Goal: Find specific page/section: Find specific page/section

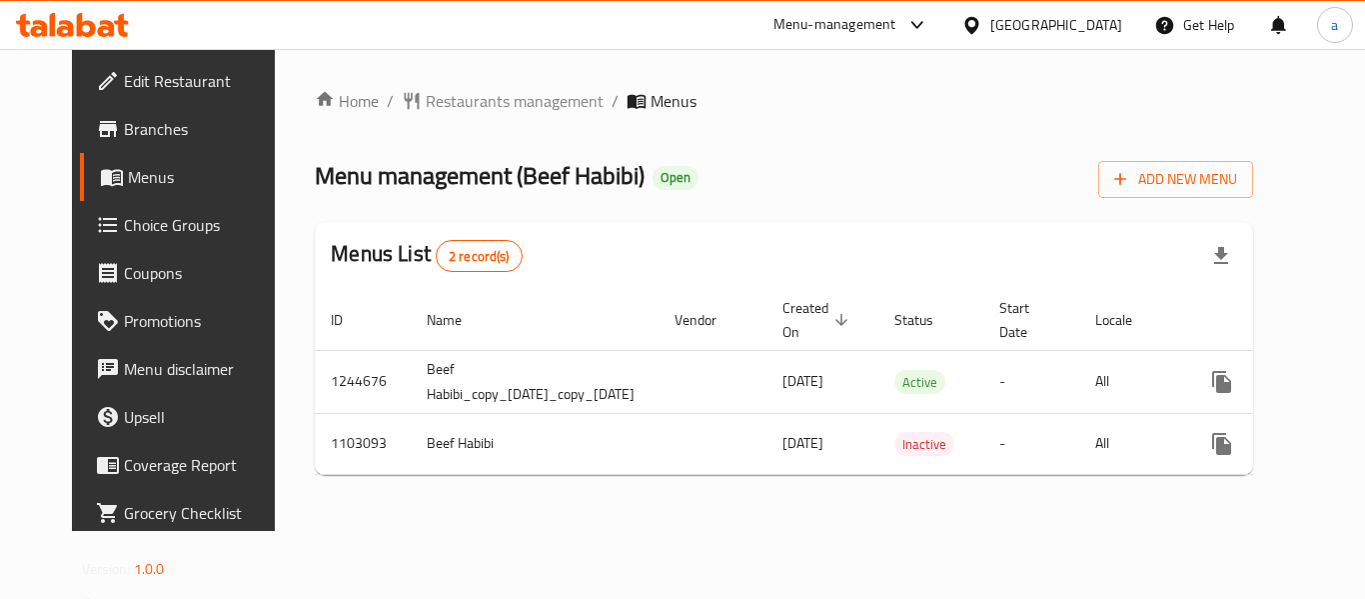
click at [1083, 32] on div "[GEOGRAPHIC_DATA]" at bounding box center [1056, 25] width 132 height 22
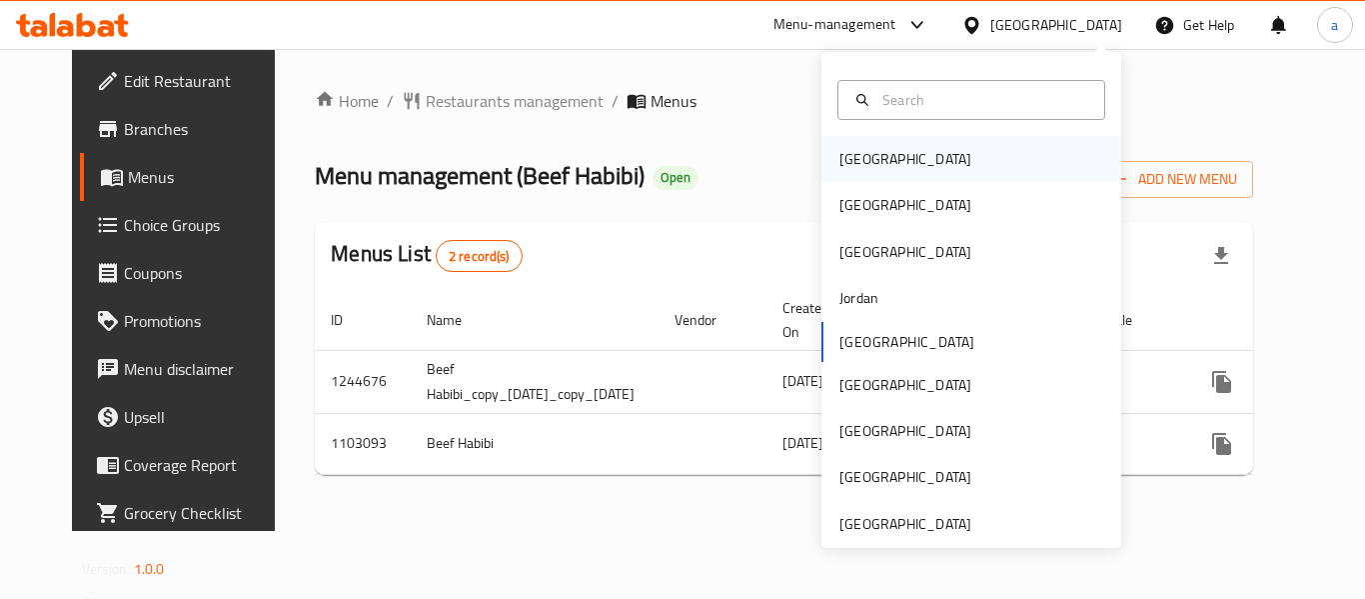
click at [865, 166] on div "[GEOGRAPHIC_DATA]" at bounding box center [905, 159] width 132 height 22
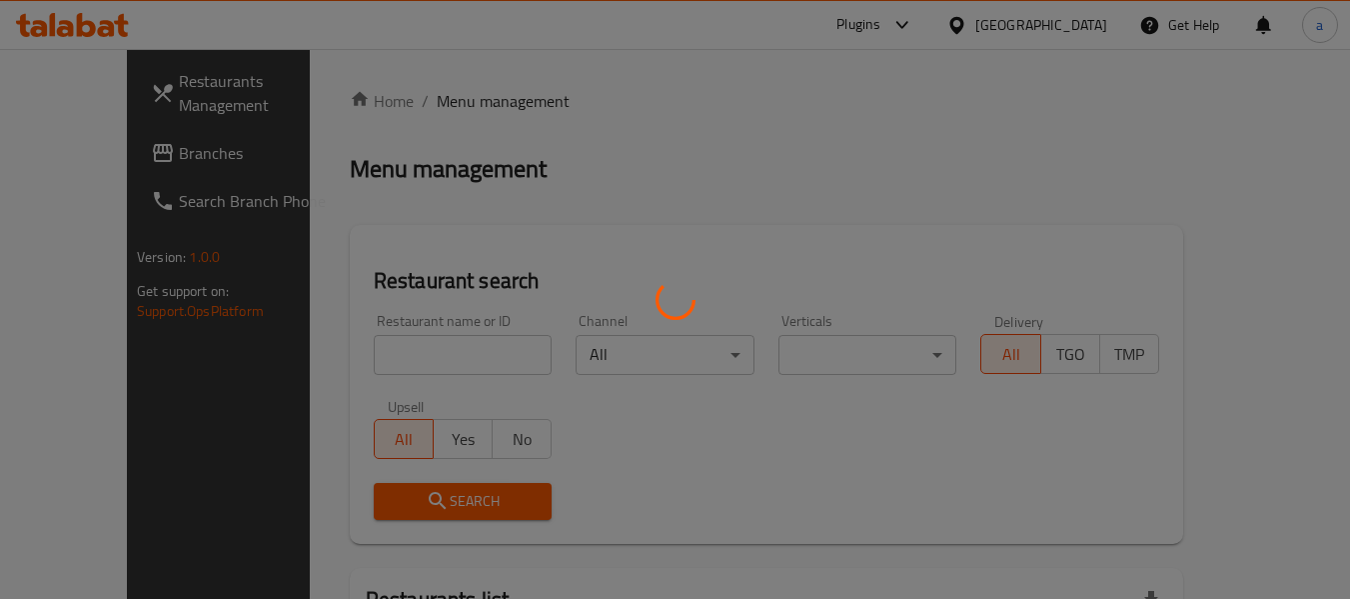
click at [82, 158] on div at bounding box center [675, 299] width 1350 height 599
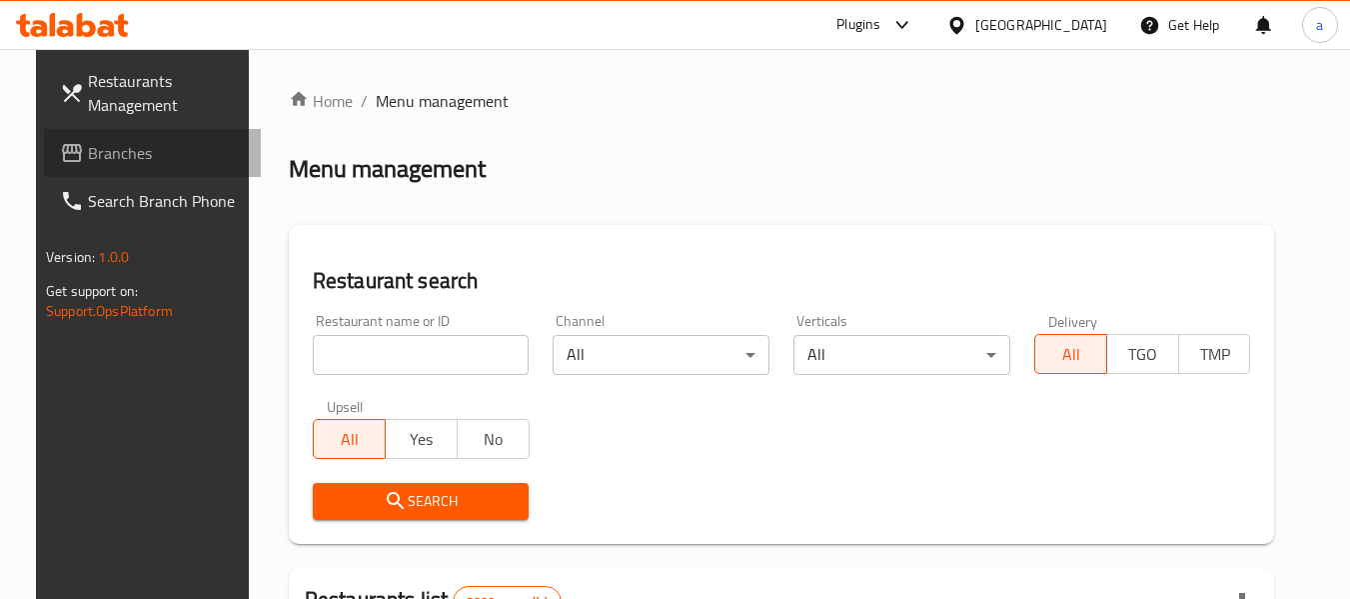
click at [88, 158] on span "Branches" at bounding box center [167, 153] width 158 height 24
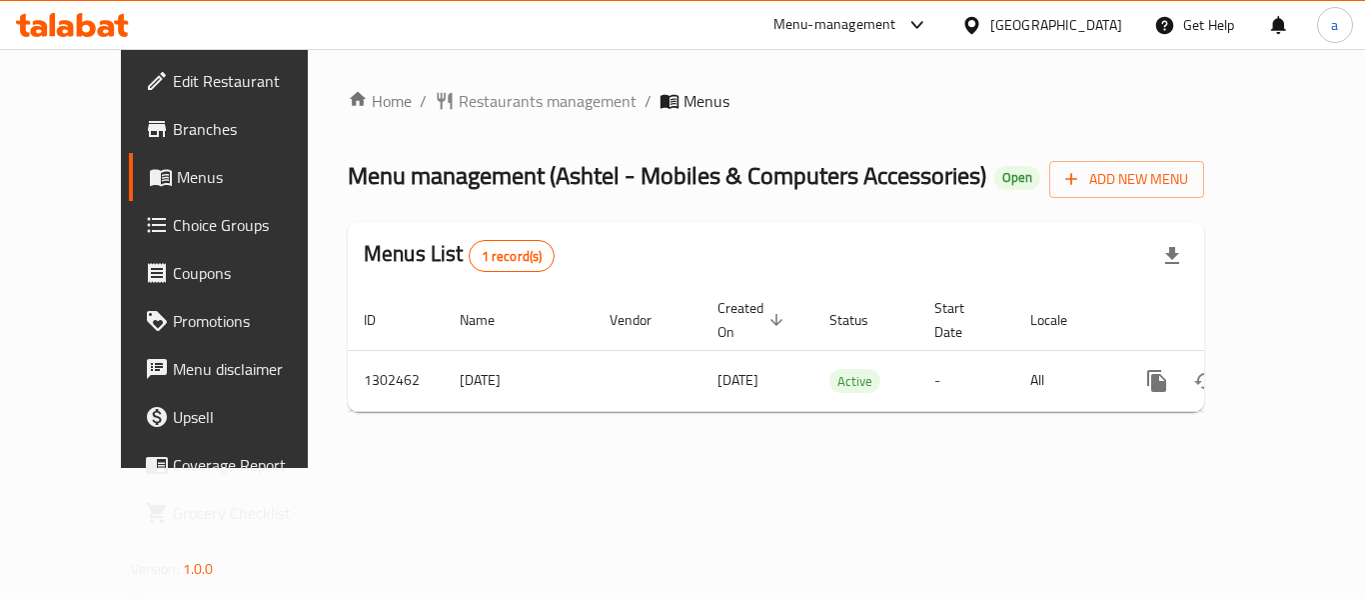
click at [982, 20] on icon at bounding box center [971, 25] width 21 height 21
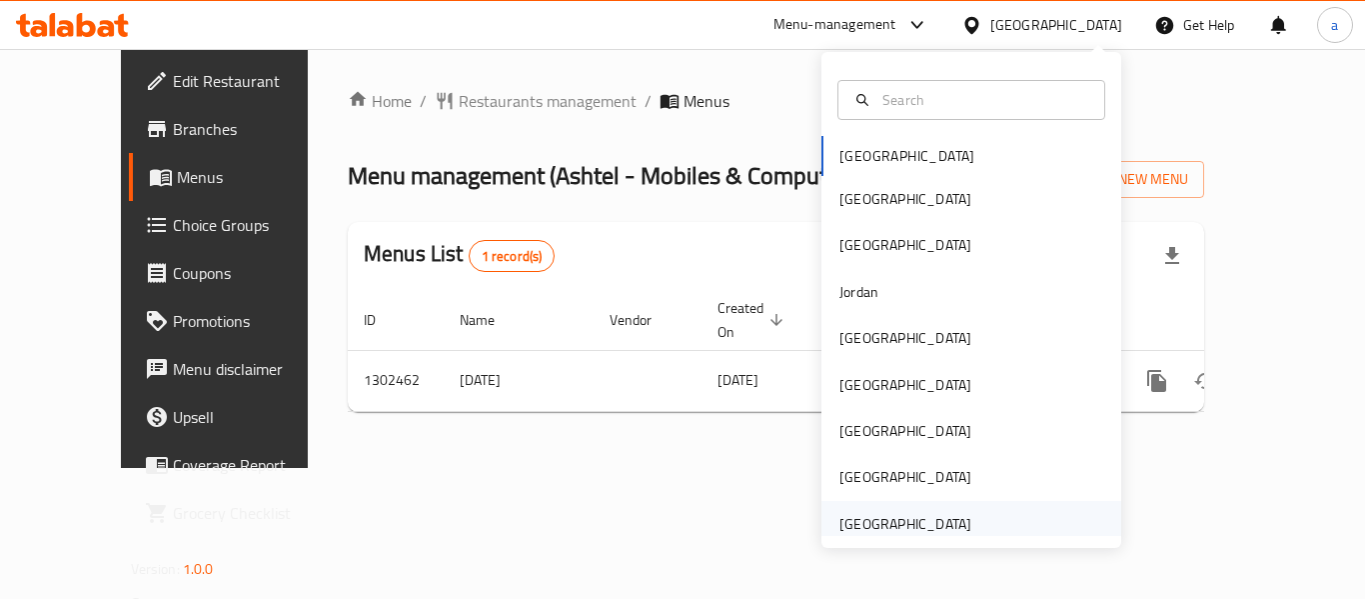
click at [901, 525] on div "[GEOGRAPHIC_DATA]" at bounding box center [905, 524] width 132 height 22
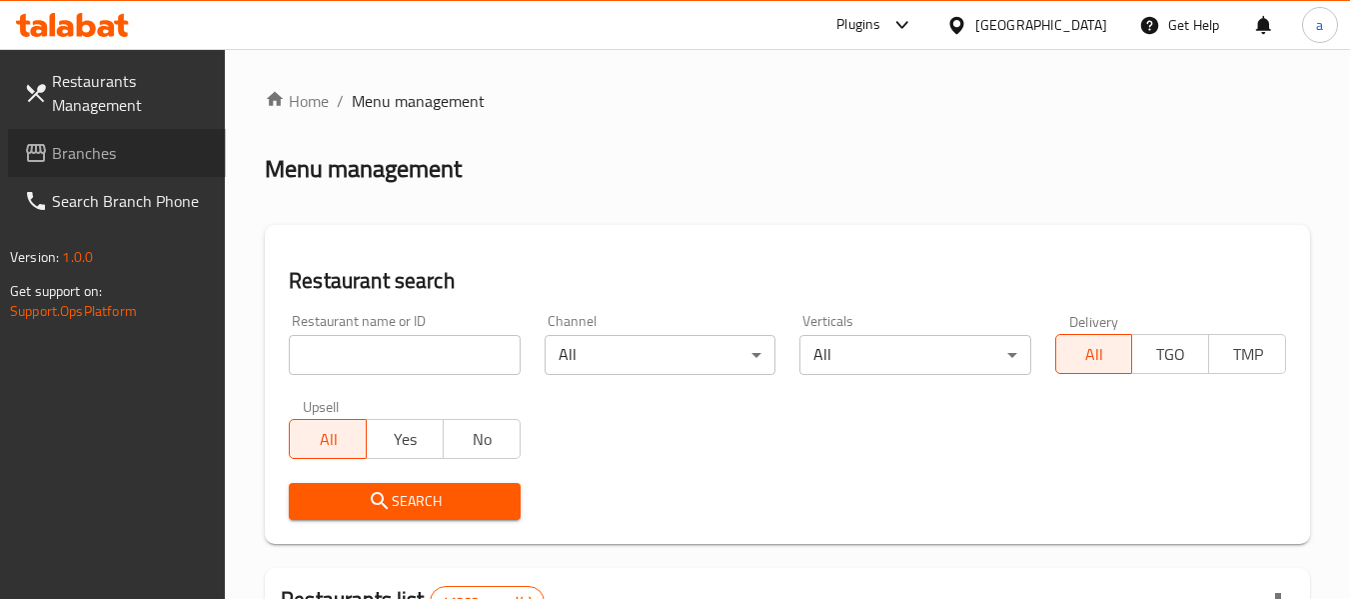
click at [102, 156] on span "Branches" at bounding box center [131, 153] width 158 height 24
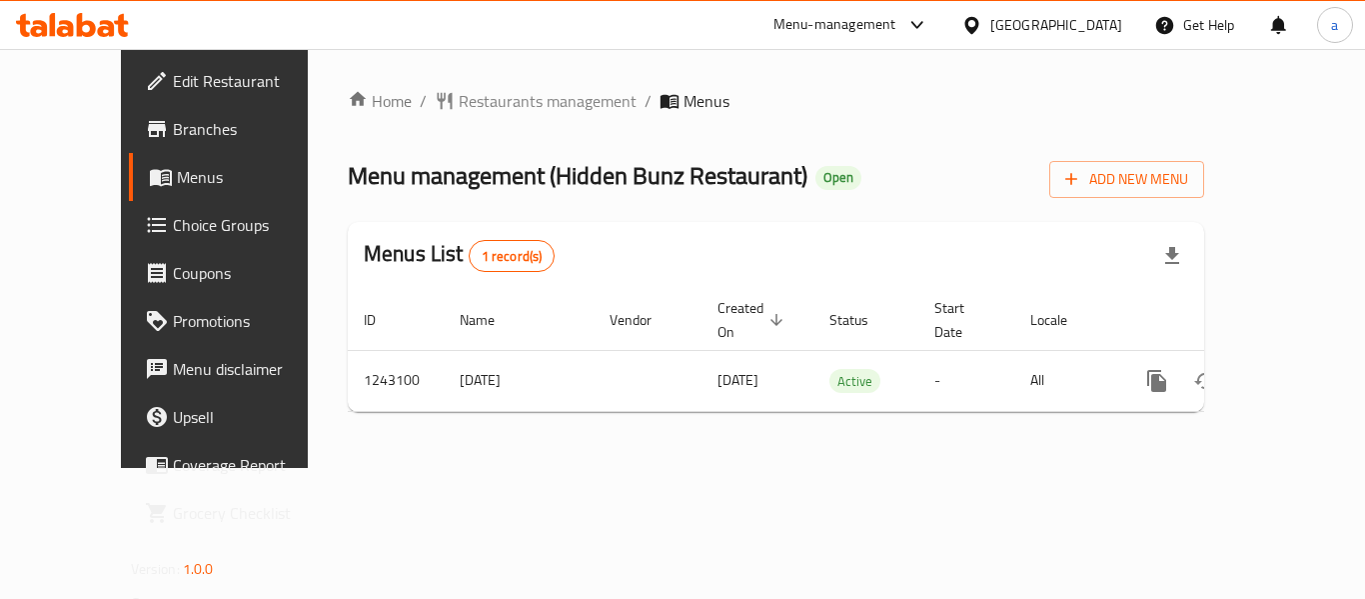
click at [1052, 23] on div "[GEOGRAPHIC_DATA]" at bounding box center [1056, 25] width 132 height 22
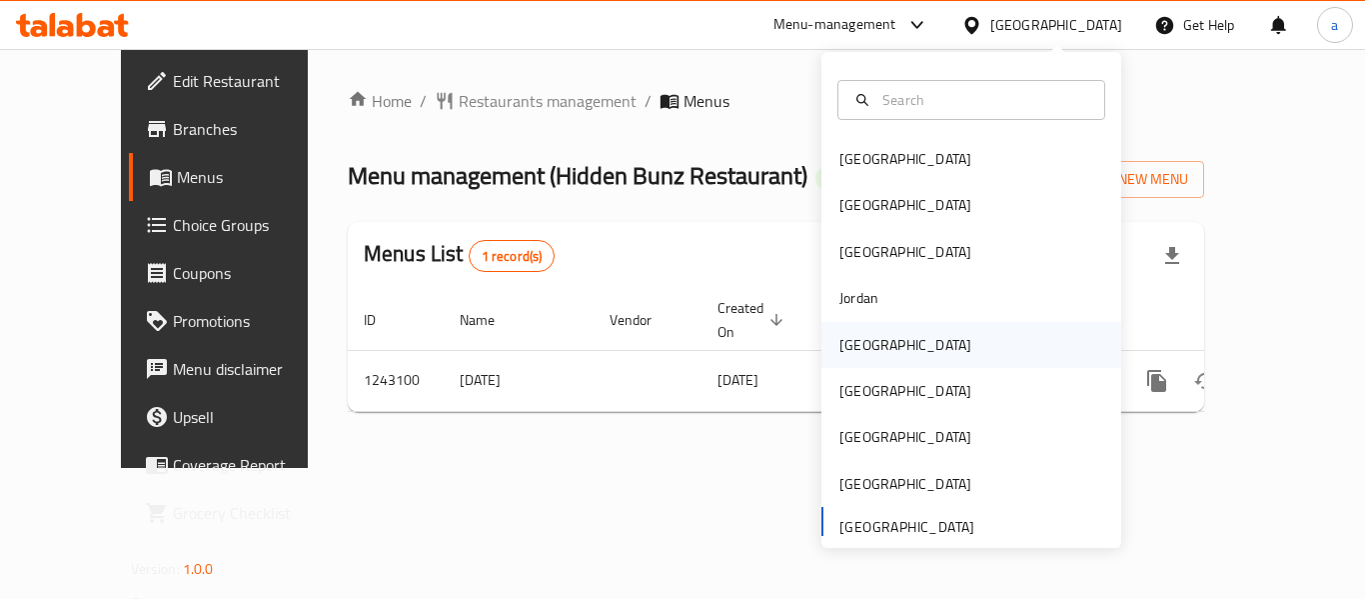
click at [875, 349] on div "[GEOGRAPHIC_DATA]" at bounding box center [905, 345] width 164 height 46
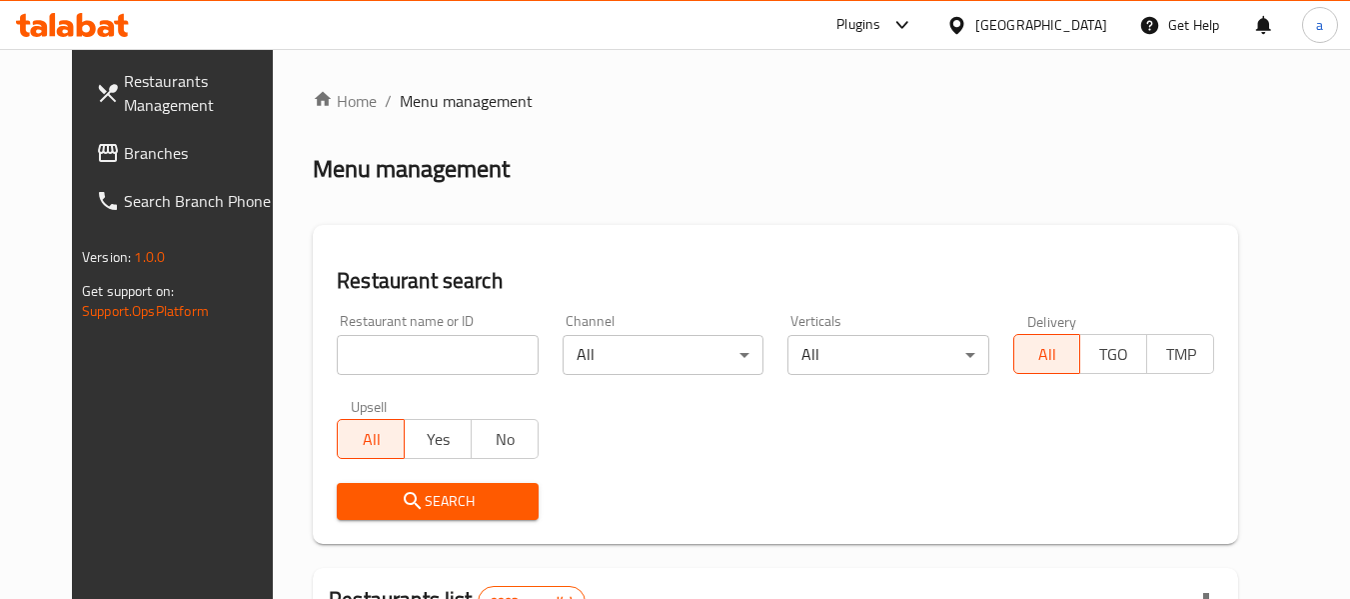
click at [124, 163] on span "Branches" at bounding box center [203, 153] width 158 height 24
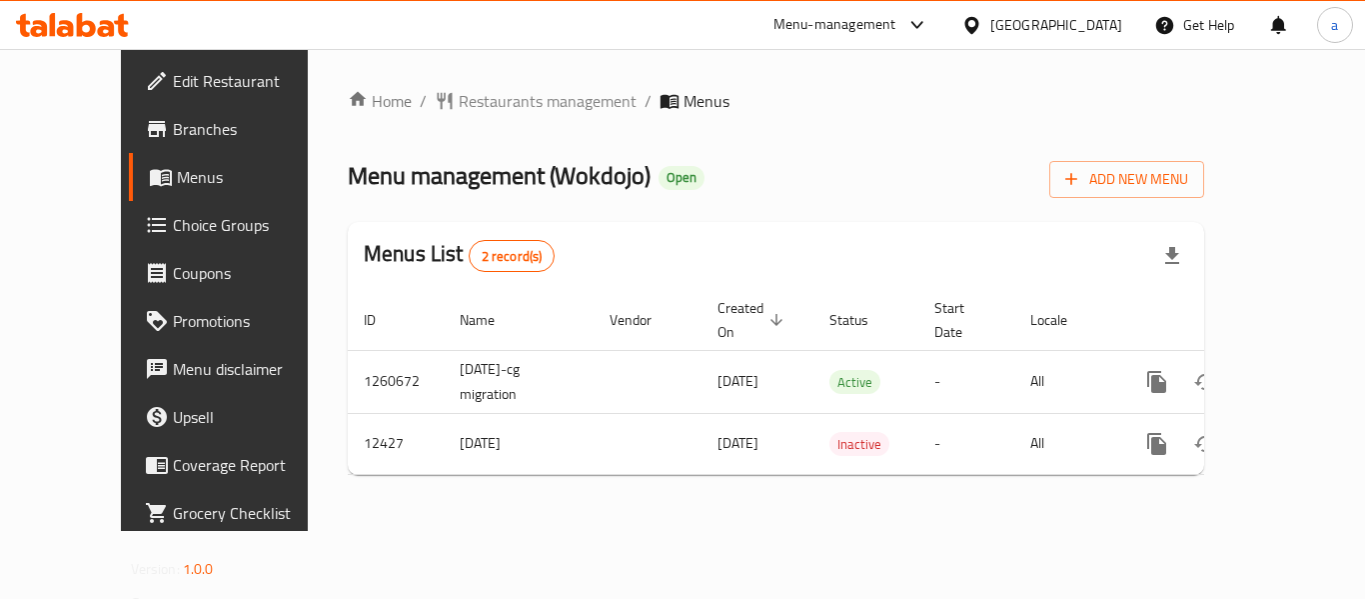
click at [1098, 29] on div "[GEOGRAPHIC_DATA]" at bounding box center [1056, 25] width 132 height 22
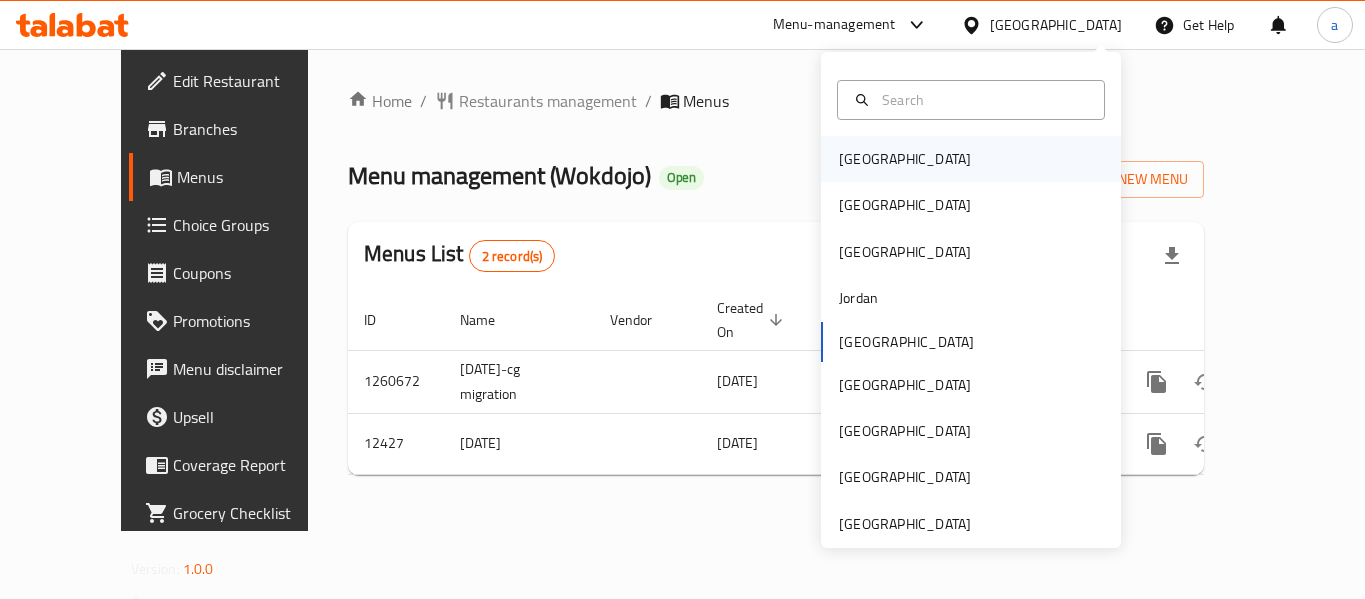
click at [898, 155] on div "[GEOGRAPHIC_DATA]" at bounding box center [971, 159] width 300 height 46
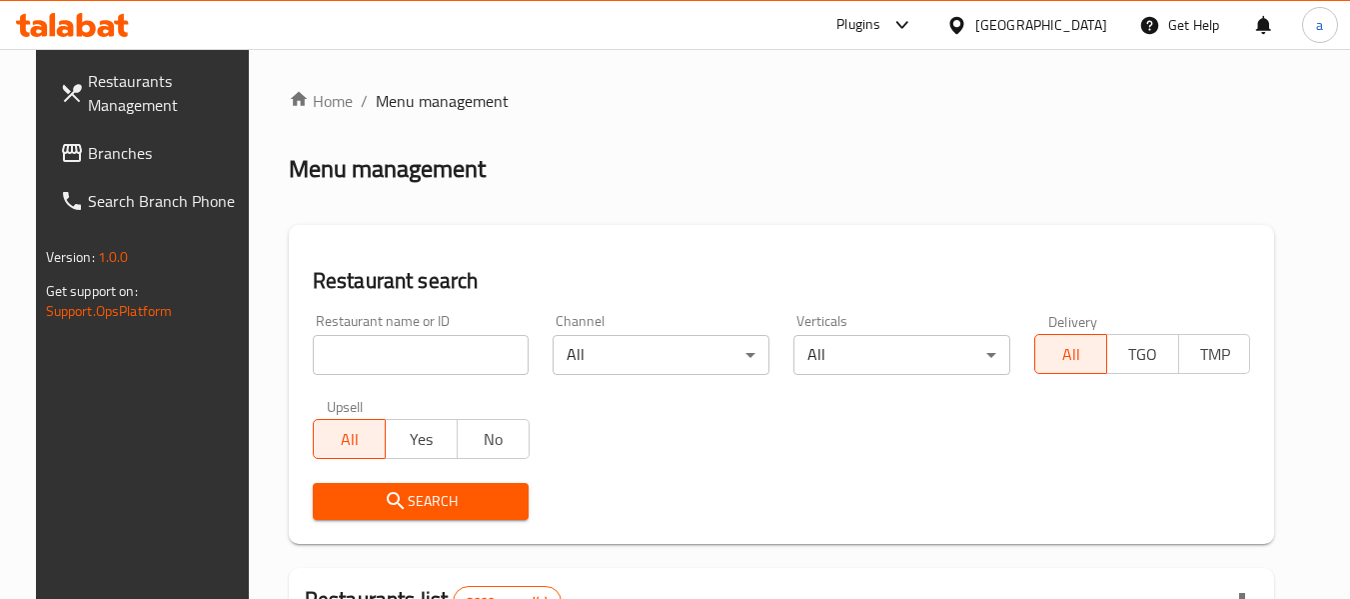
click at [92, 164] on span "Branches" at bounding box center [167, 153] width 158 height 24
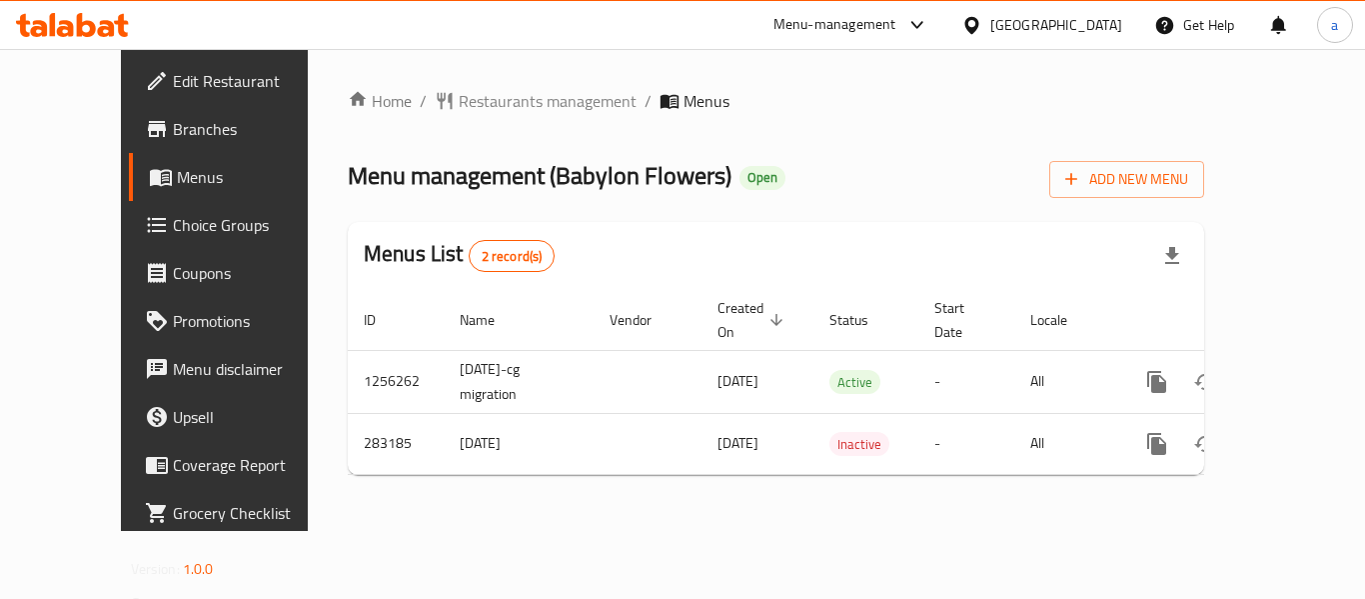
click at [1100, 26] on div "[GEOGRAPHIC_DATA]" at bounding box center [1056, 25] width 132 height 22
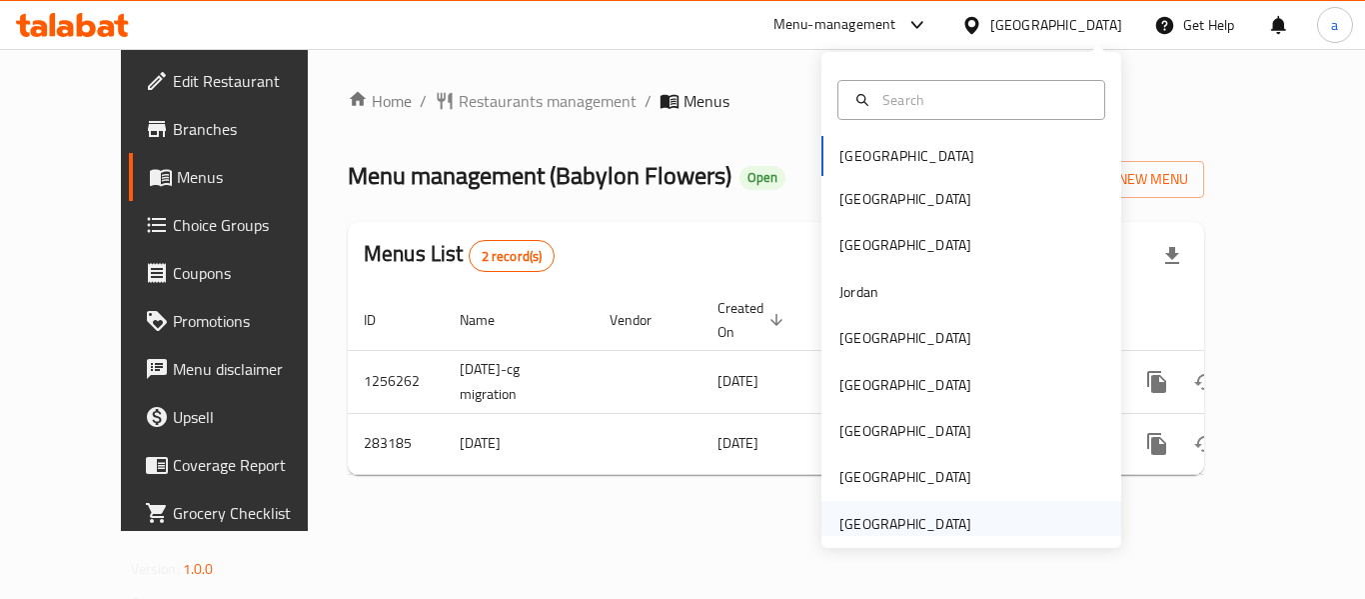
click at [859, 523] on div "[GEOGRAPHIC_DATA]" at bounding box center [905, 524] width 132 height 22
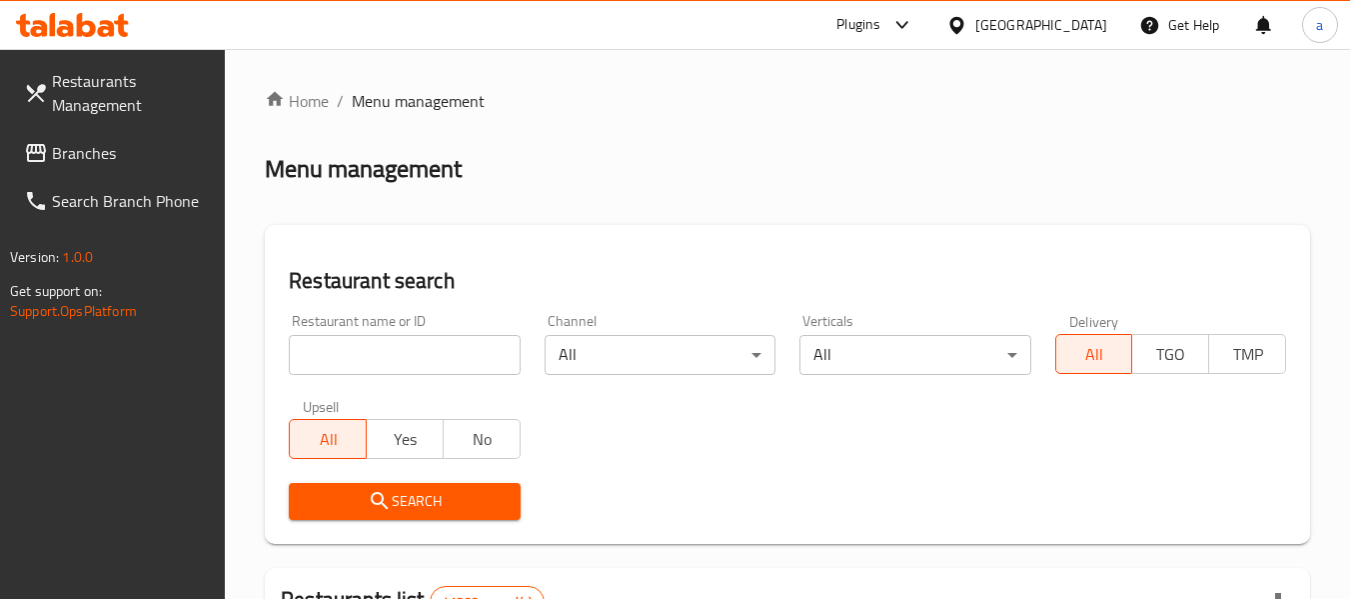
click at [108, 153] on span "Branches" at bounding box center [131, 153] width 158 height 24
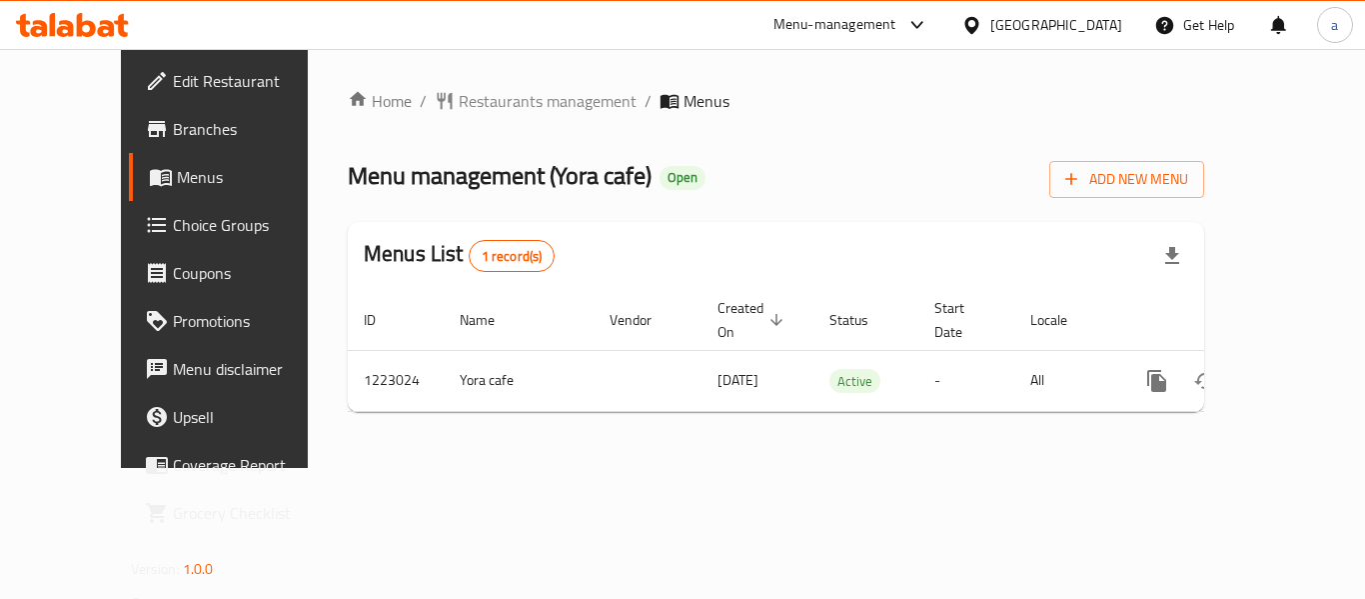
click at [986, 14] on div at bounding box center [975, 25] width 29 height 22
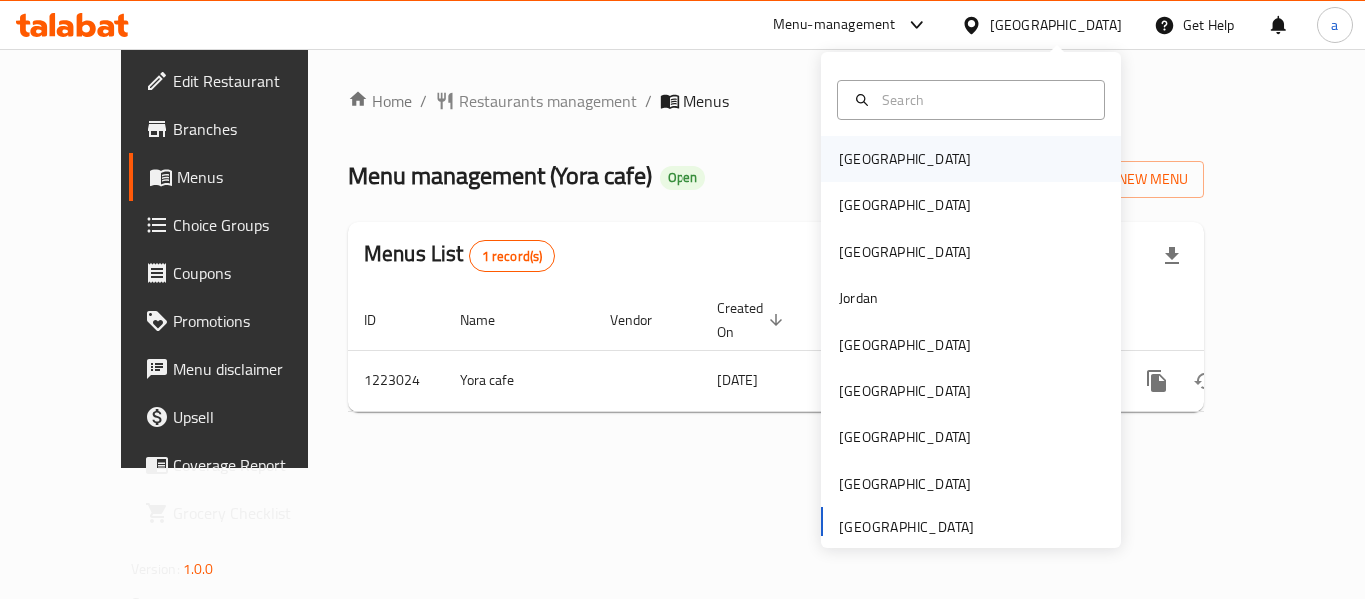
click at [865, 159] on div "[GEOGRAPHIC_DATA]" at bounding box center [905, 159] width 132 height 22
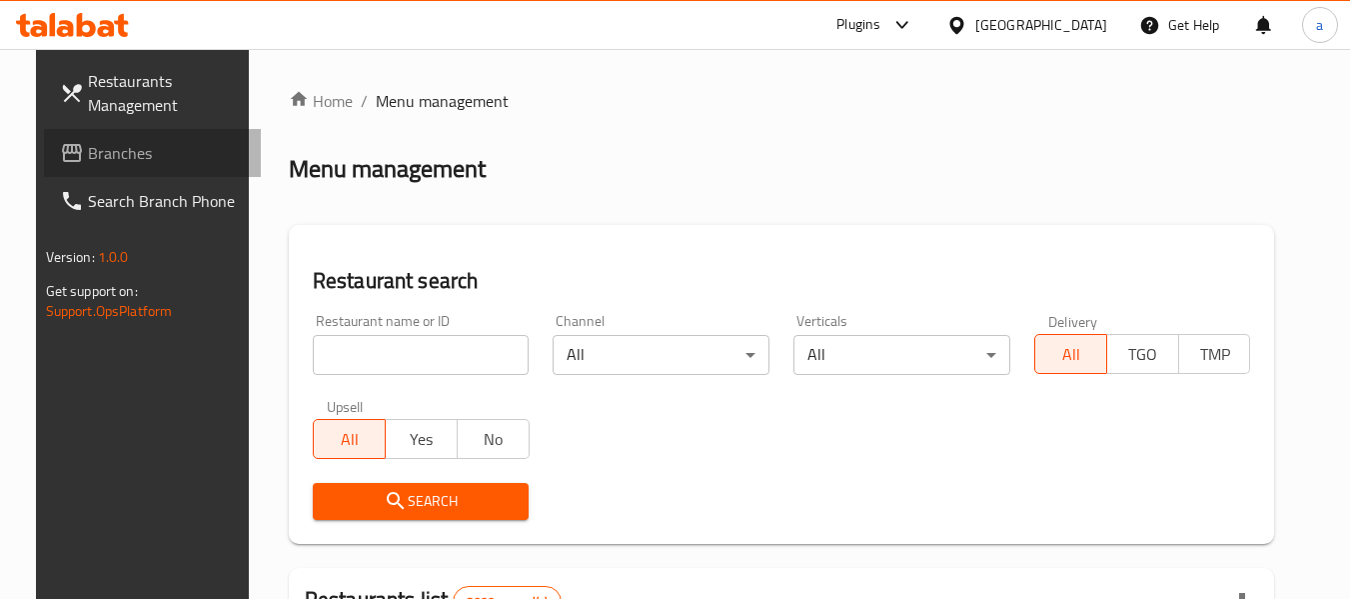
click at [91, 154] on span "Branches" at bounding box center [167, 153] width 158 height 24
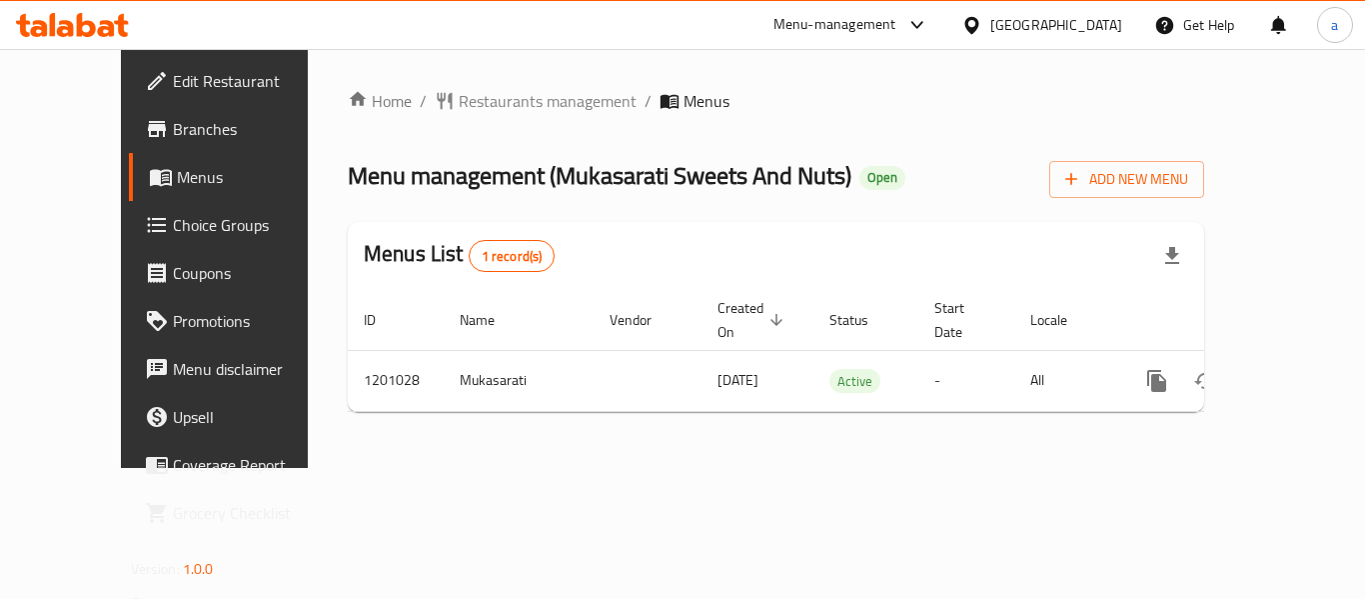
click at [1093, 31] on div "[GEOGRAPHIC_DATA]" at bounding box center [1056, 25] width 132 height 22
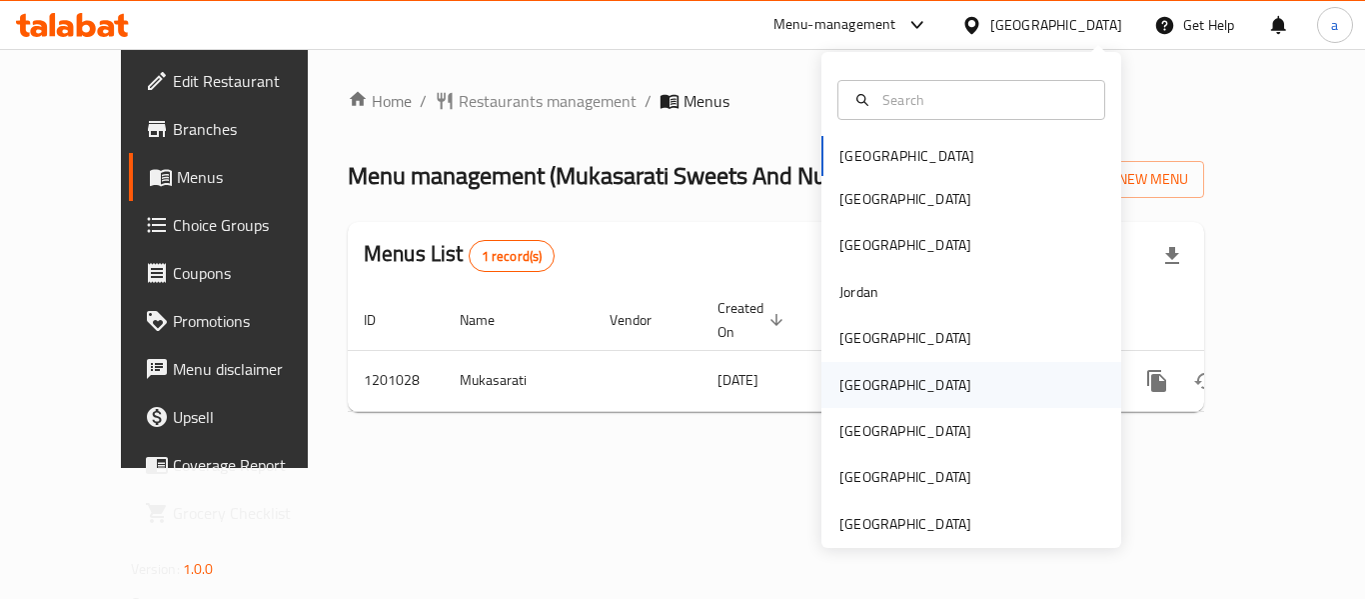
click at [881, 380] on div "[GEOGRAPHIC_DATA]" at bounding box center [971, 385] width 300 height 46
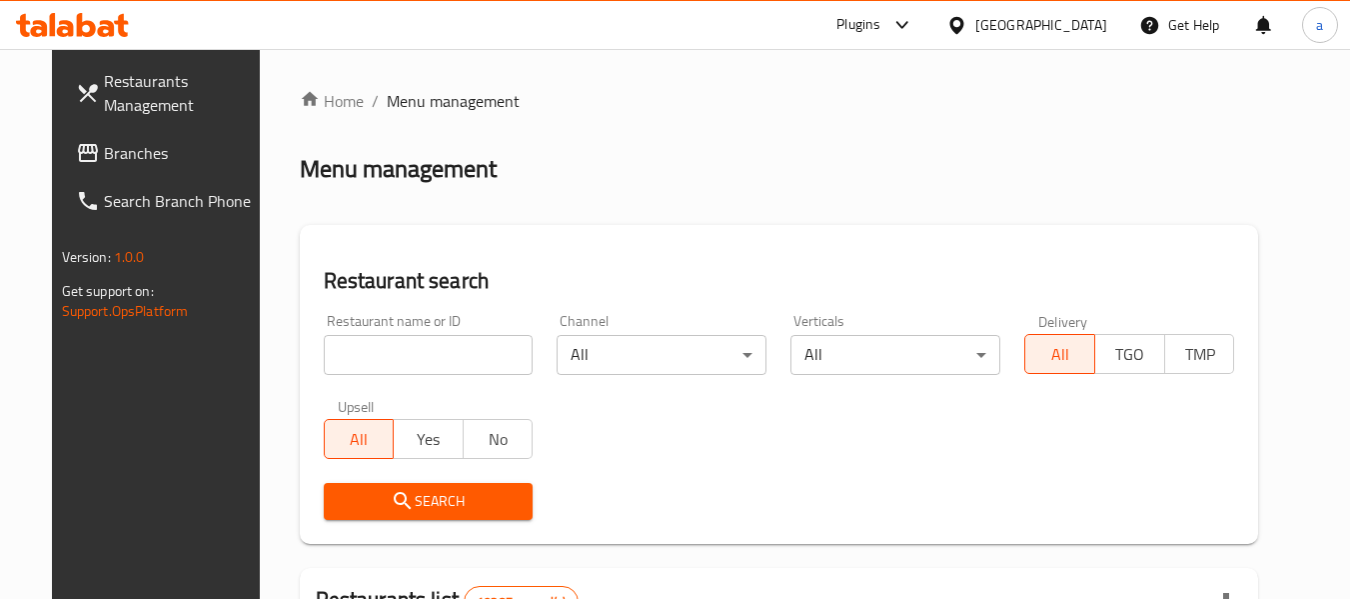
click at [104, 141] on span "Branches" at bounding box center [183, 153] width 158 height 24
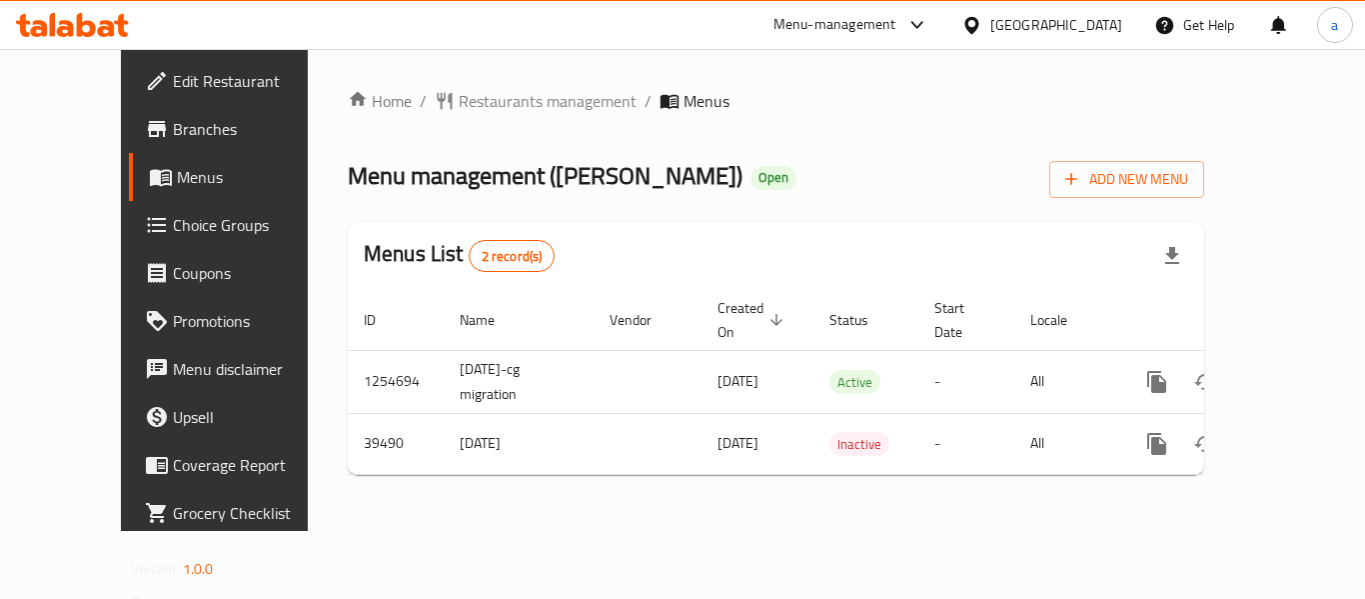
click at [982, 25] on icon at bounding box center [971, 25] width 21 height 21
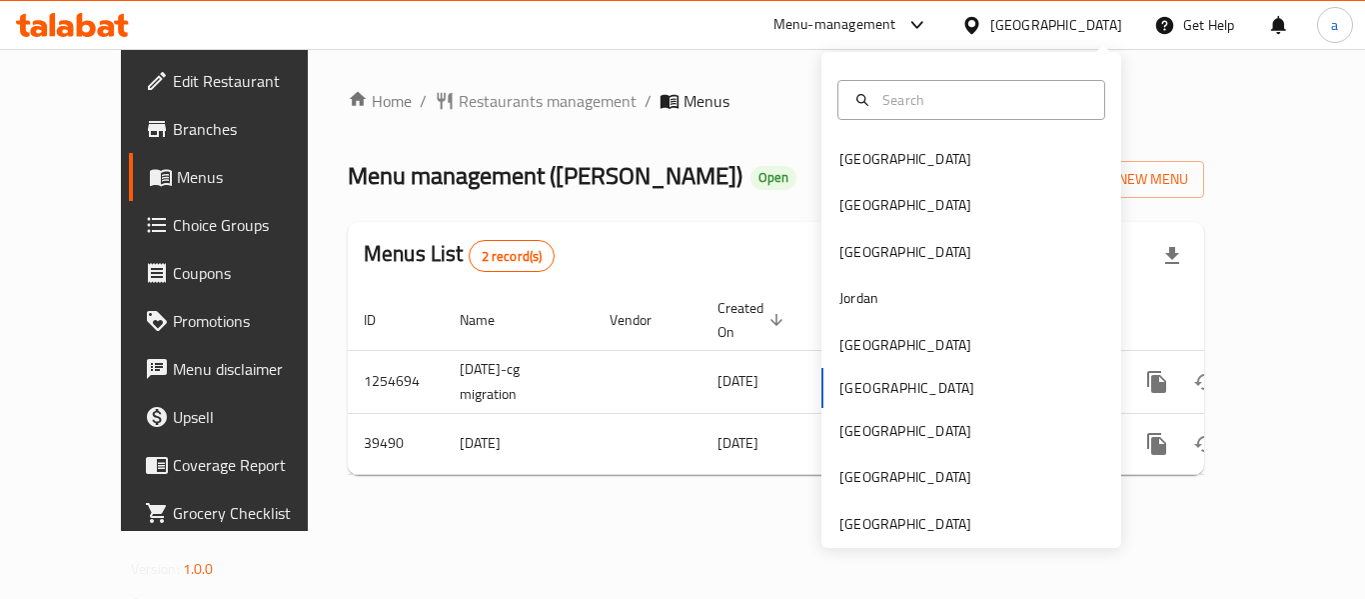
click at [892, 21] on div "Menu-management" at bounding box center [834, 25] width 123 height 24
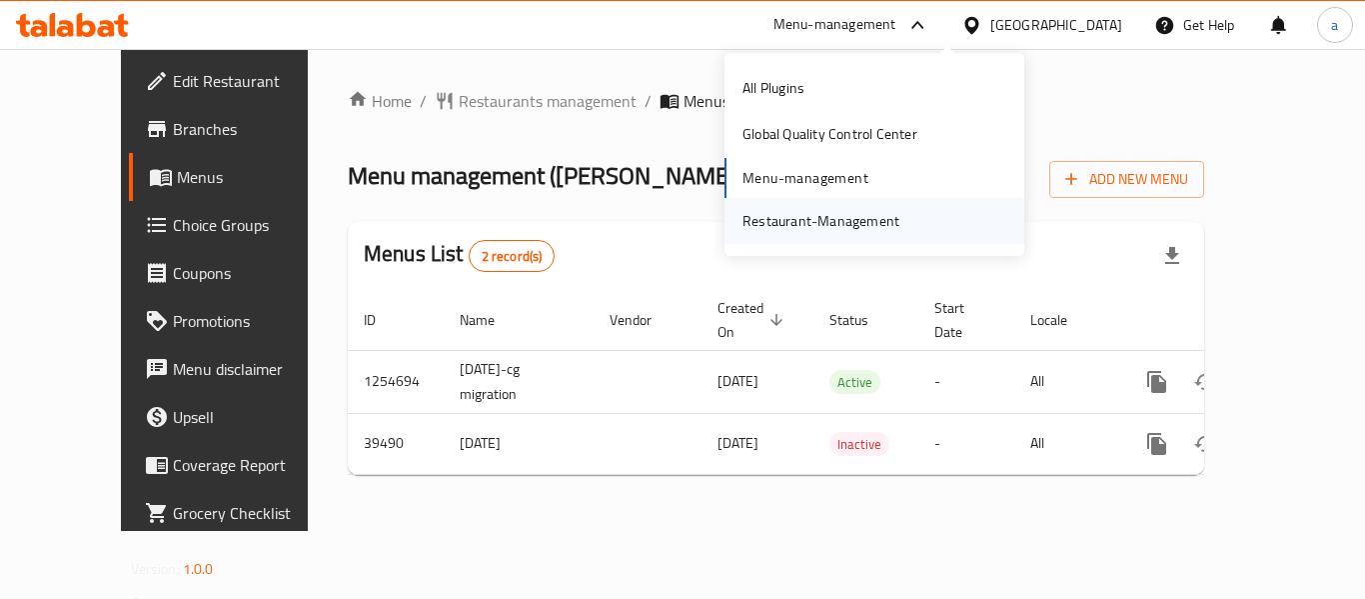
click at [826, 226] on div "Restaurant-Management" at bounding box center [821, 221] width 157 height 22
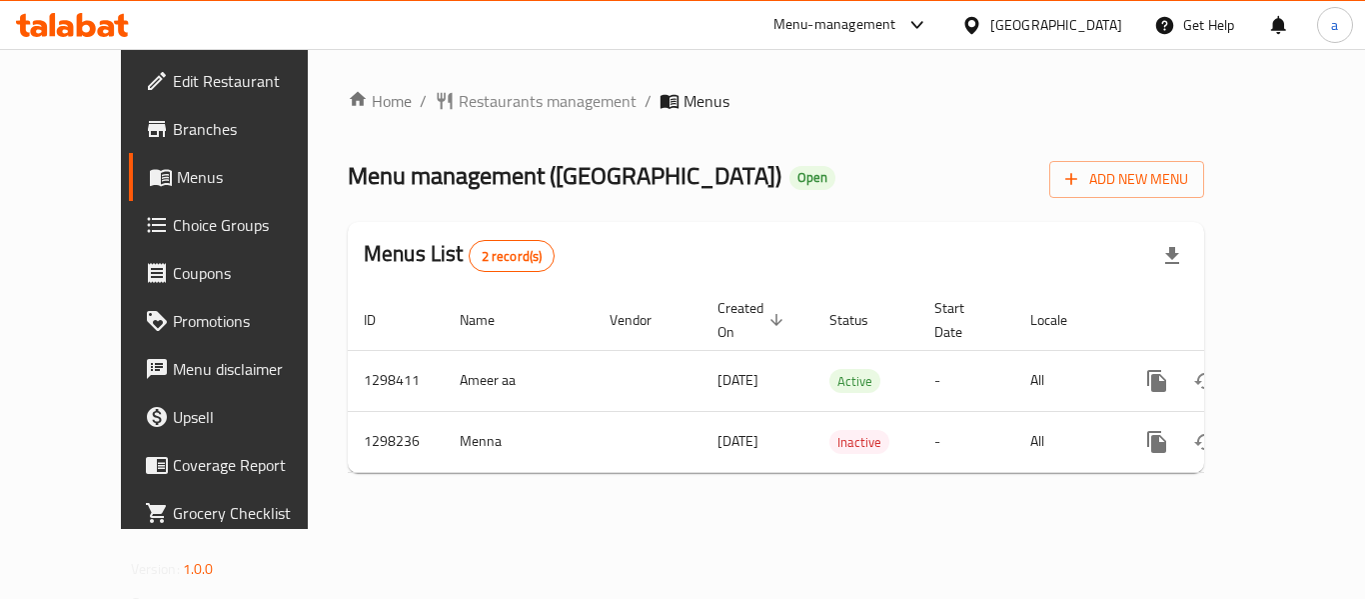
click at [1090, 20] on div "[GEOGRAPHIC_DATA]" at bounding box center [1056, 25] width 132 height 22
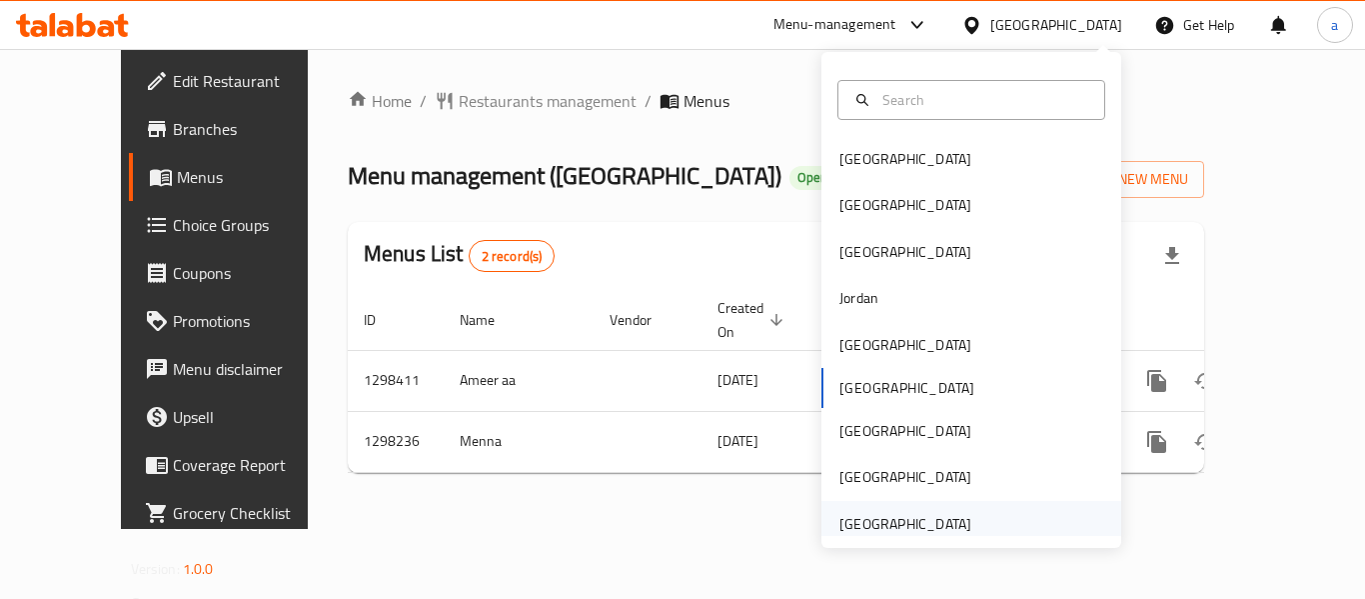
click at [874, 516] on div "[GEOGRAPHIC_DATA]" at bounding box center [905, 524] width 132 height 22
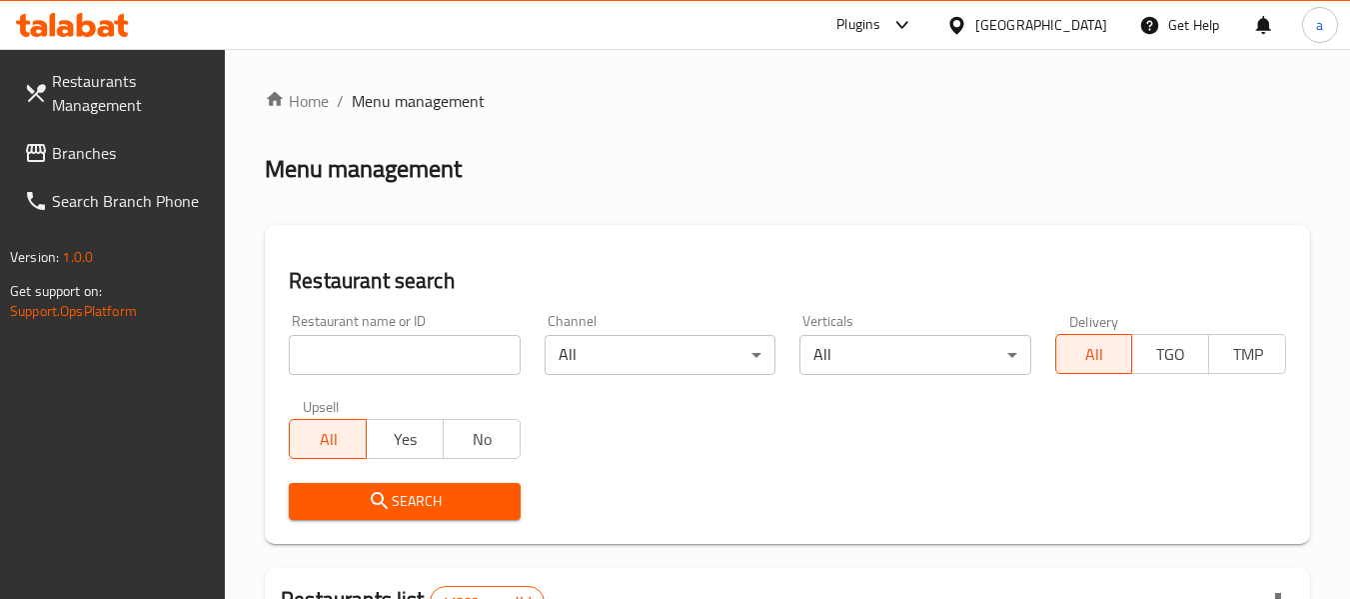
click at [109, 156] on span "Branches" at bounding box center [131, 153] width 158 height 24
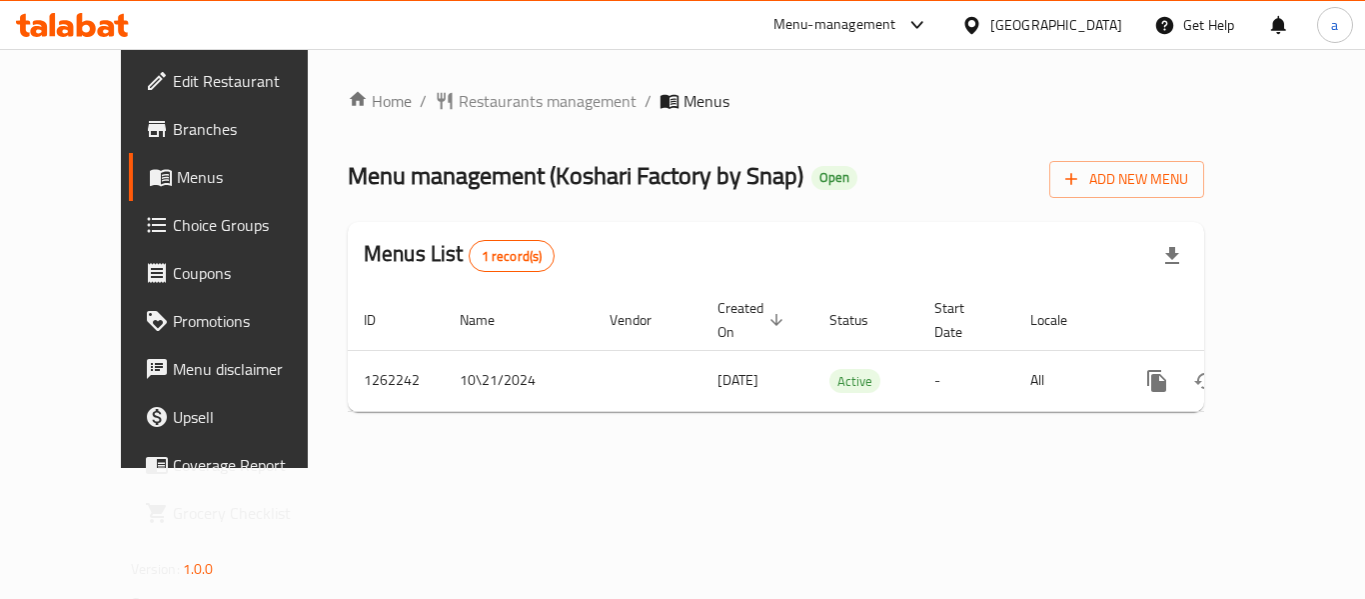
click at [1027, 20] on div "[GEOGRAPHIC_DATA]" at bounding box center [1056, 25] width 132 height 22
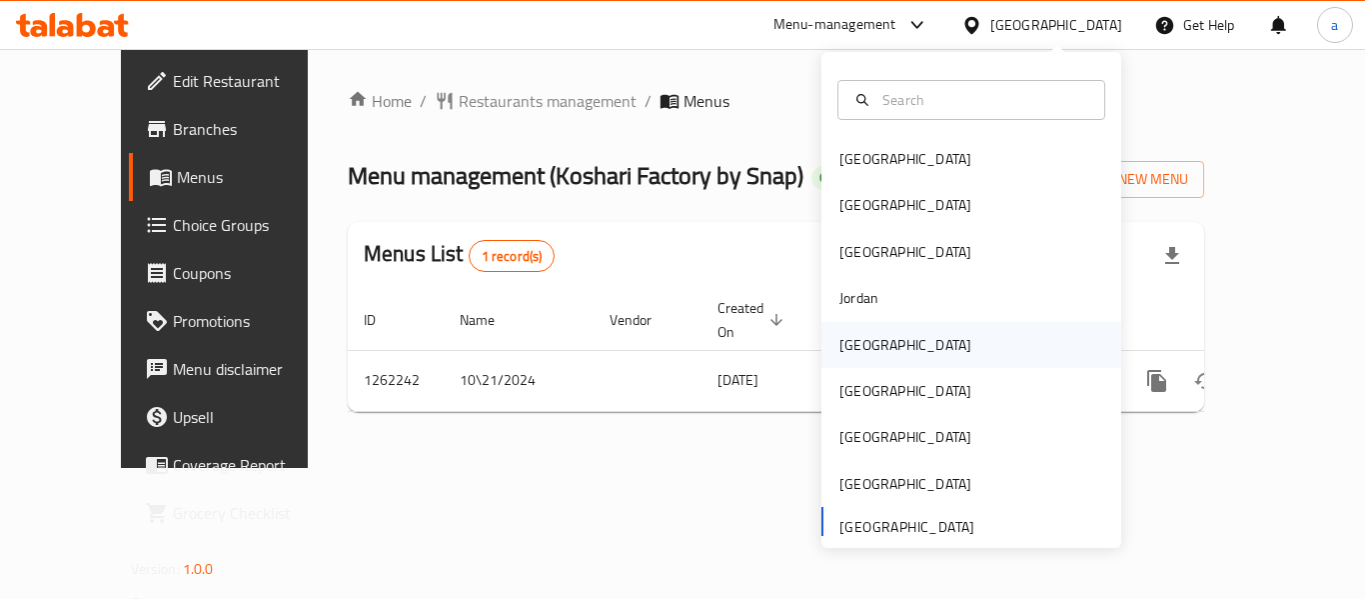
click at [865, 352] on div "[GEOGRAPHIC_DATA]" at bounding box center [905, 345] width 132 height 22
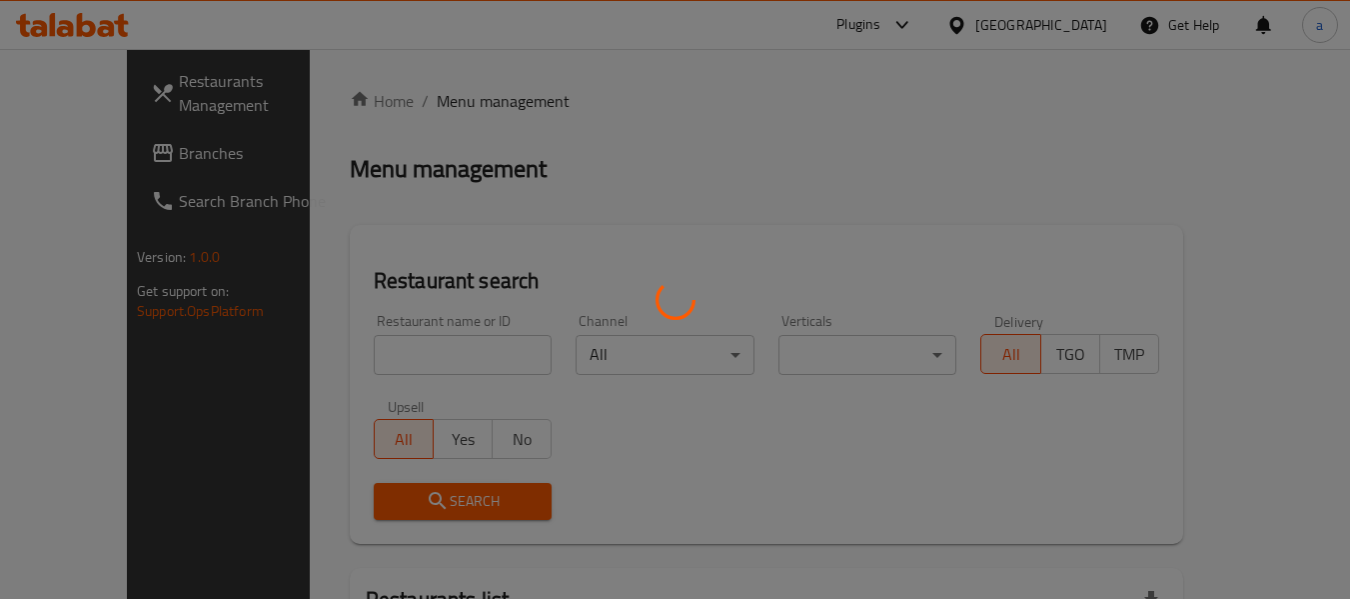
click at [88, 158] on div at bounding box center [675, 299] width 1350 height 599
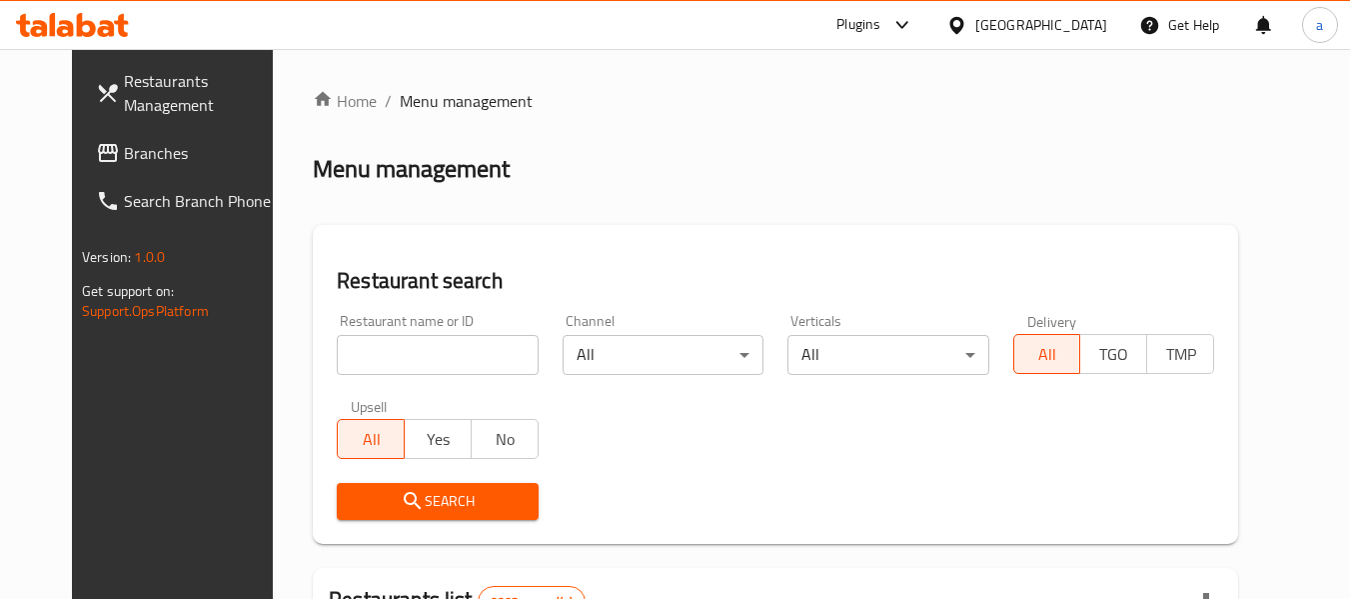
click at [124, 158] on span "Branches" at bounding box center [203, 153] width 158 height 24
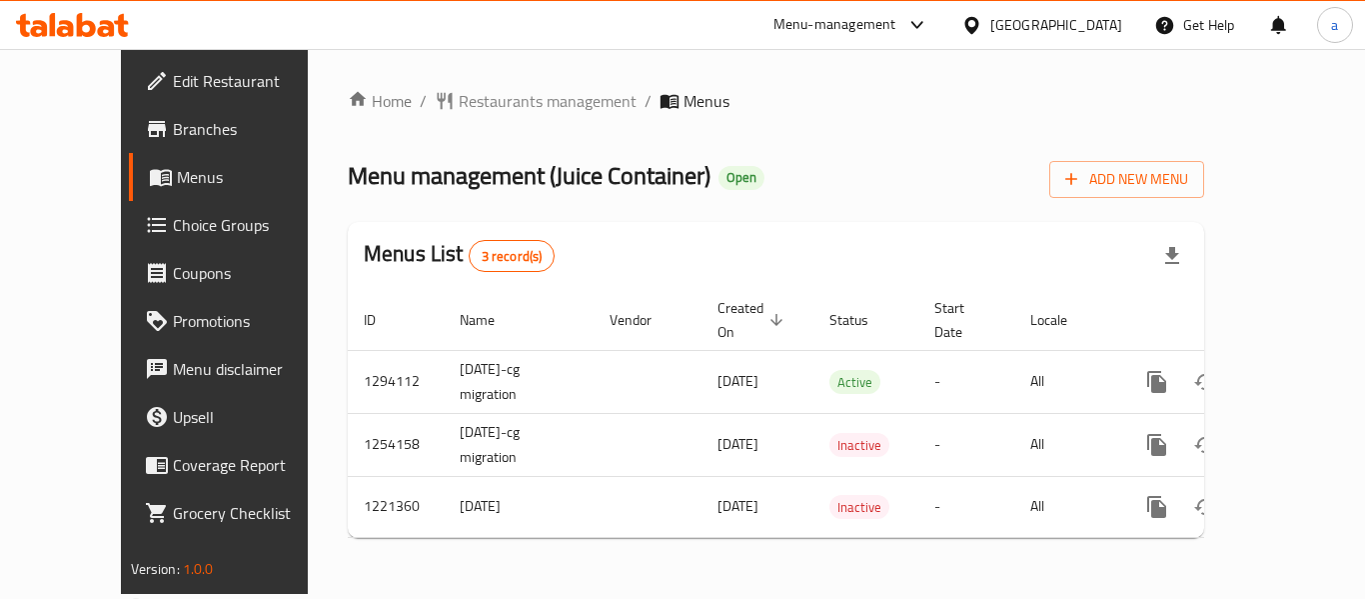
click at [1097, 26] on div "[GEOGRAPHIC_DATA]" at bounding box center [1056, 25] width 132 height 22
click at [704, 86] on div "Home / Restaurants management / Menus Menu management ( Juice Container ) Open …" at bounding box center [776, 321] width 936 height 545
click at [926, 8] on div "Menu-management" at bounding box center [852, 25] width 188 height 48
click at [896, 17] on div "Menu-management" at bounding box center [834, 25] width 123 height 24
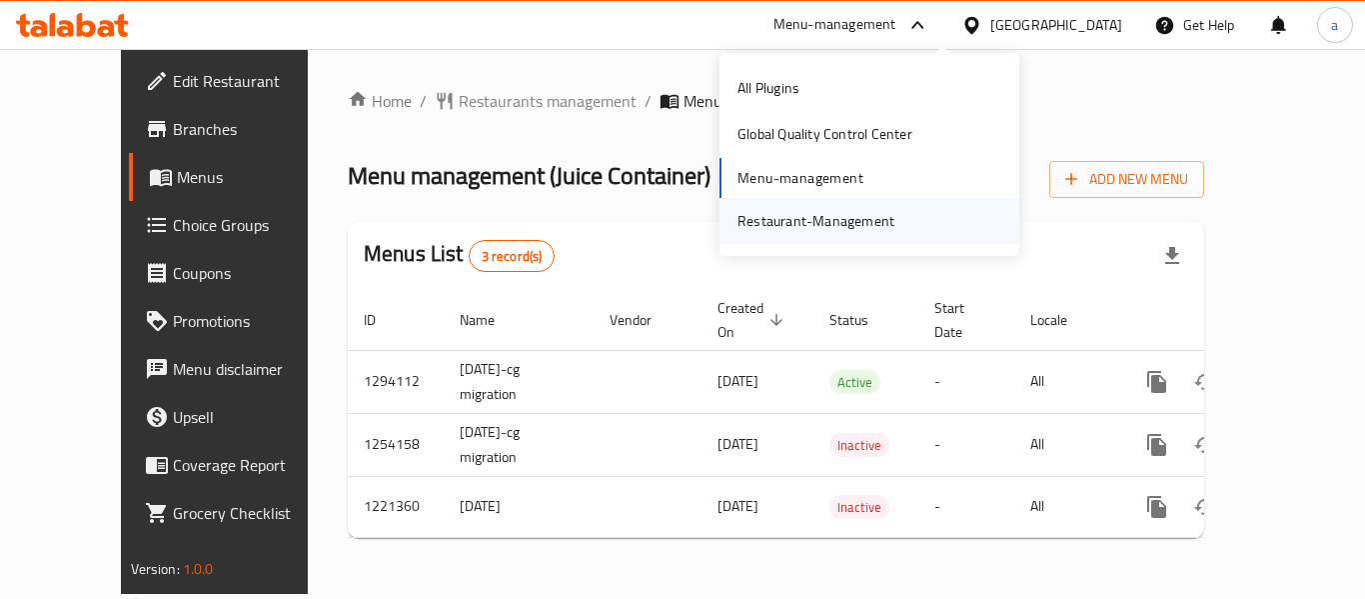
click at [838, 220] on div "Restaurant-Management" at bounding box center [816, 221] width 157 height 22
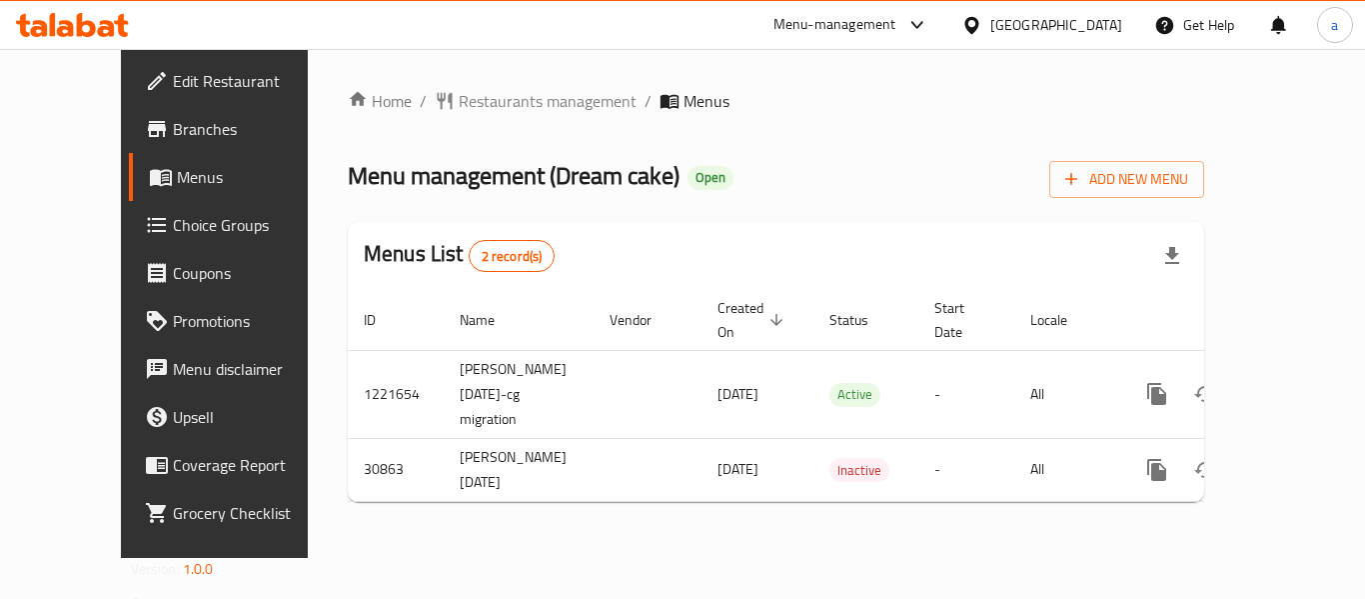
click at [1045, 23] on div "[GEOGRAPHIC_DATA]" at bounding box center [1041, 25] width 193 height 48
click at [990, 23] on div at bounding box center [975, 25] width 29 height 22
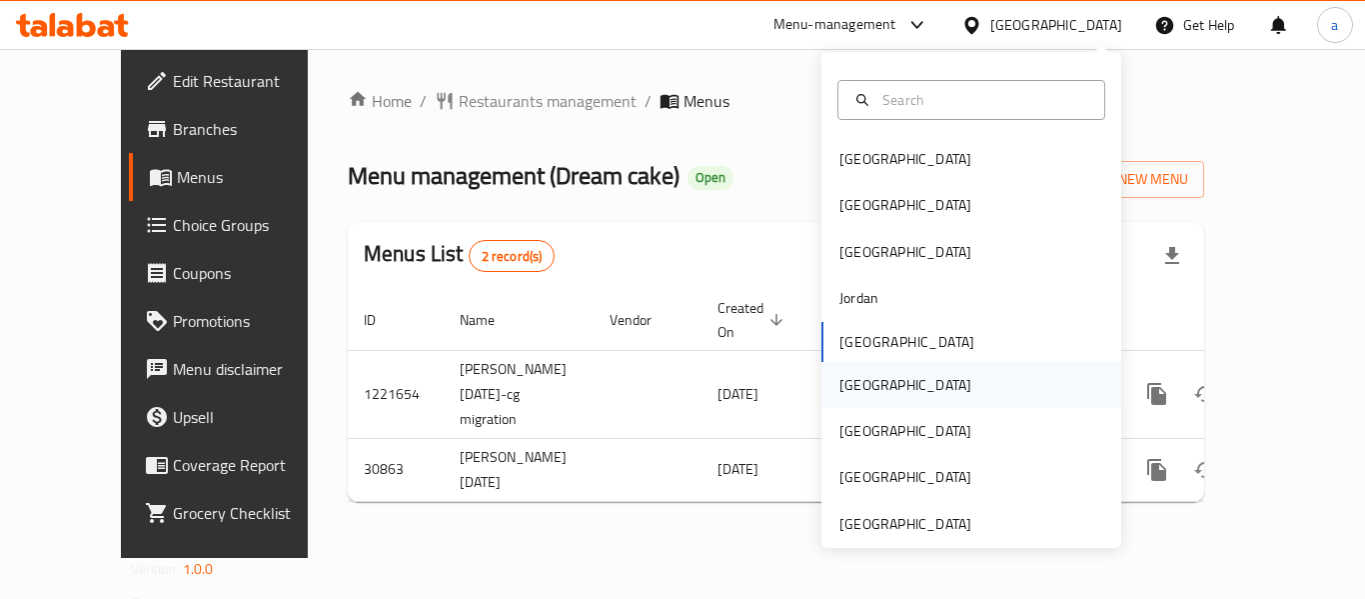
click at [869, 379] on div "[GEOGRAPHIC_DATA]" at bounding box center [905, 385] width 164 height 46
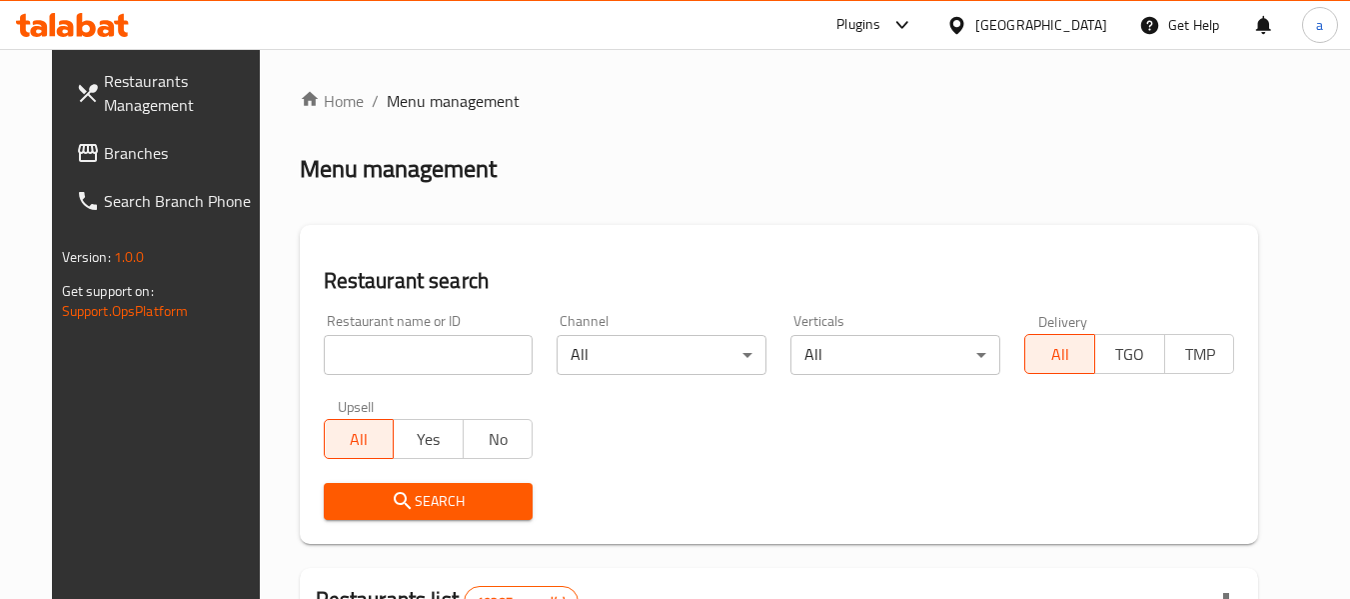
click at [104, 144] on span "Branches" at bounding box center [183, 153] width 158 height 24
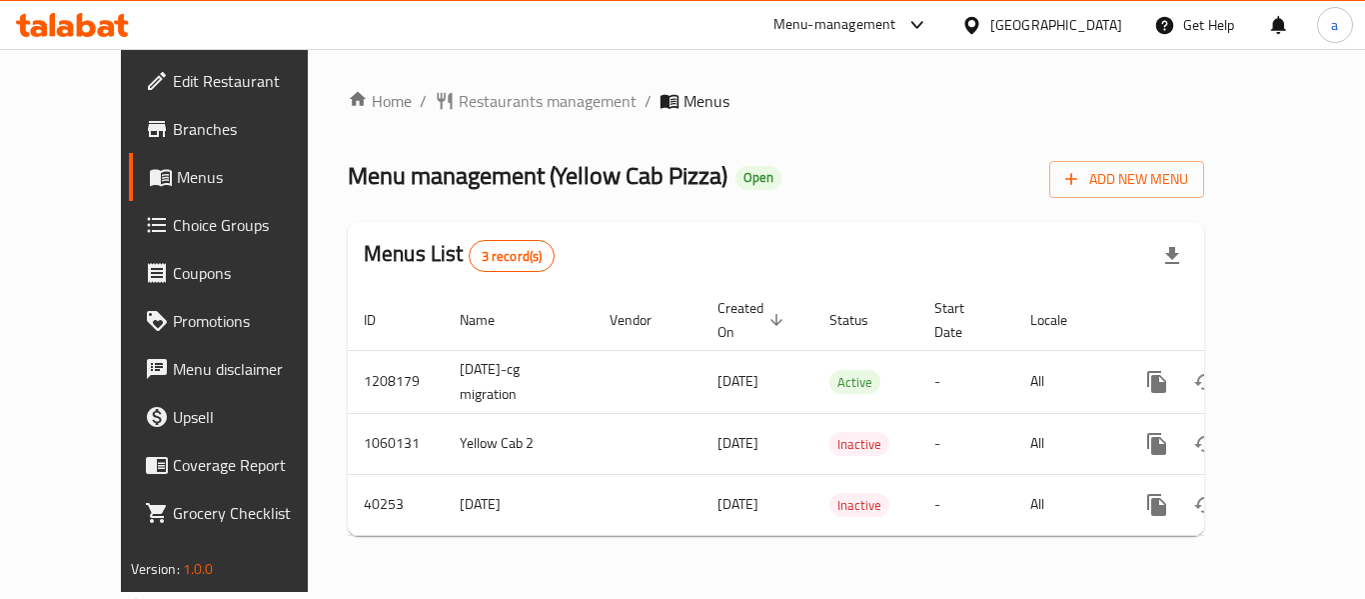
click at [978, 17] on icon at bounding box center [971, 24] width 14 height 17
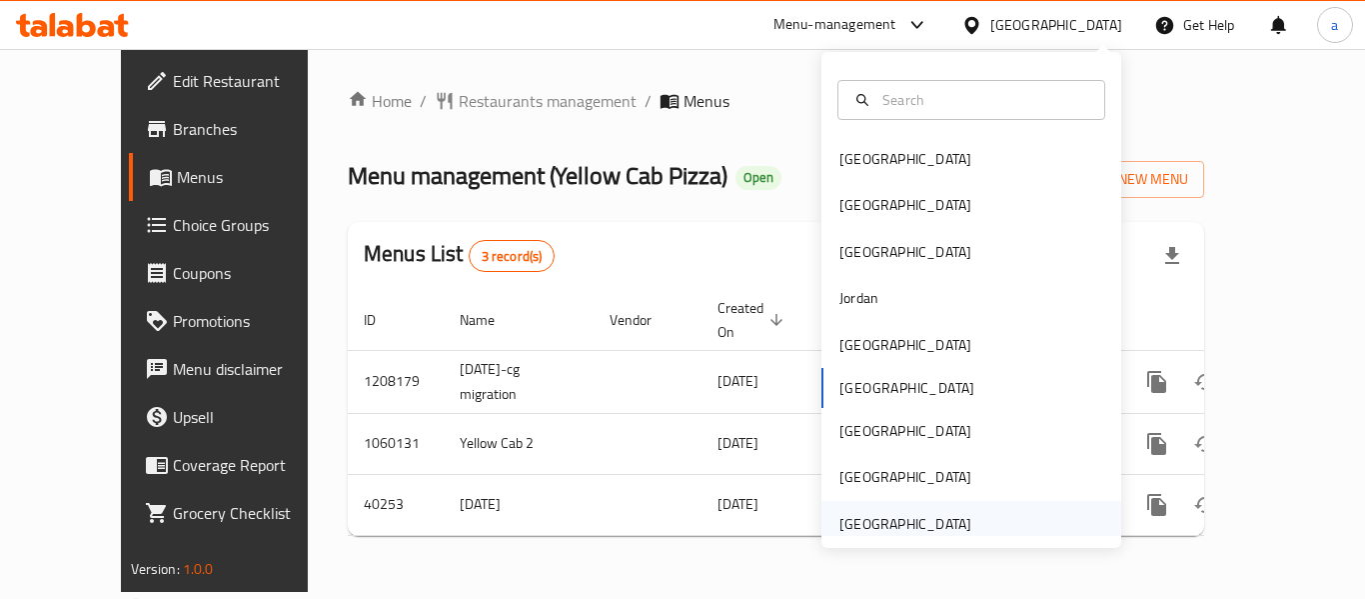
click at [909, 525] on div "[GEOGRAPHIC_DATA]" at bounding box center [905, 524] width 132 height 22
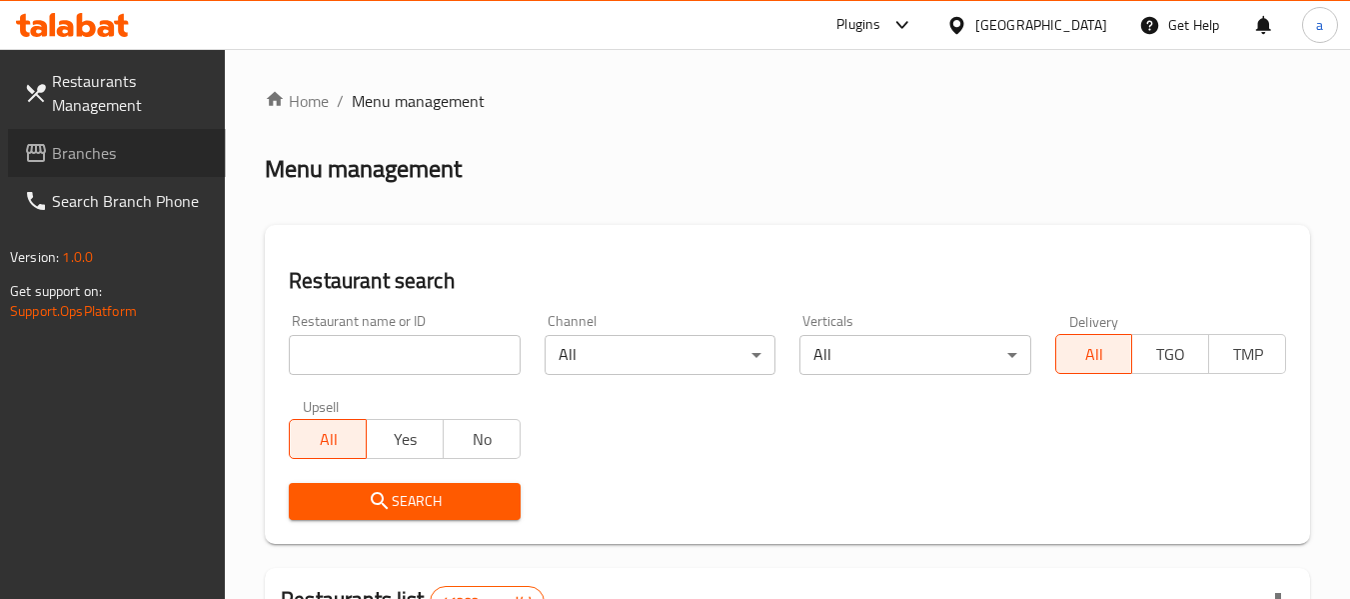
click at [87, 155] on span "Branches" at bounding box center [131, 153] width 158 height 24
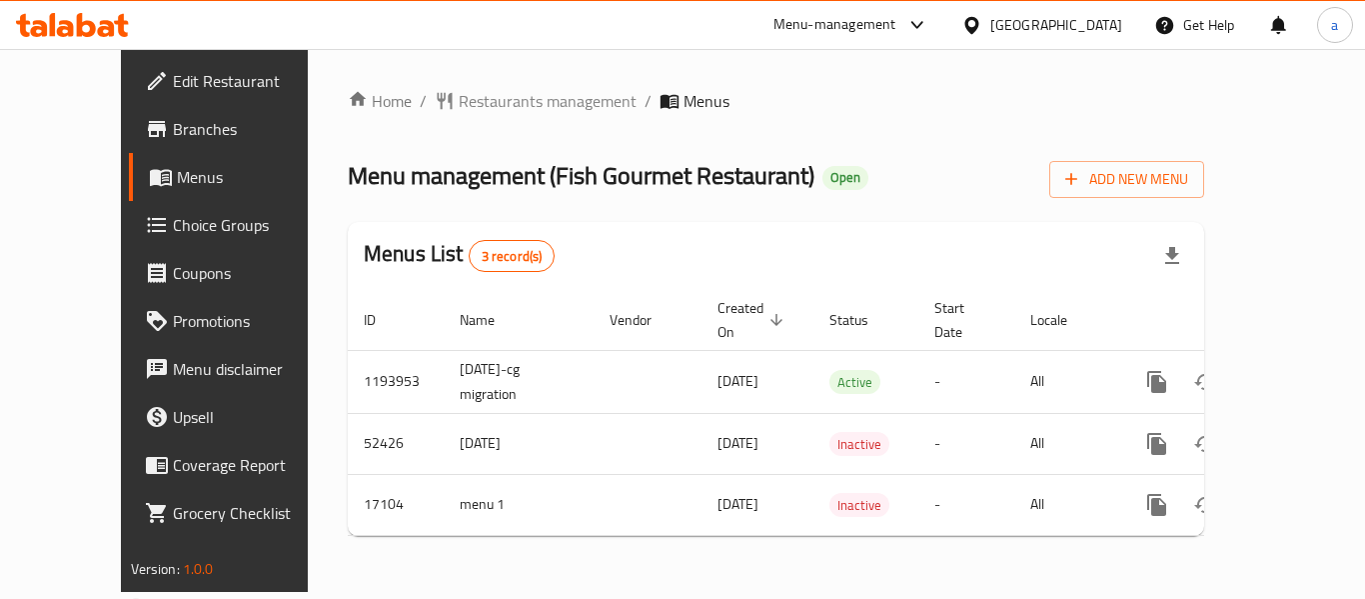
click at [1016, 27] on div "[GEOGRAPHIC_DATA]" at bounding box center [1056, 25] width 132 height 22
click at [805, 35] on div "Menu-management" at bounding box center [834, 25] width 123 height 24
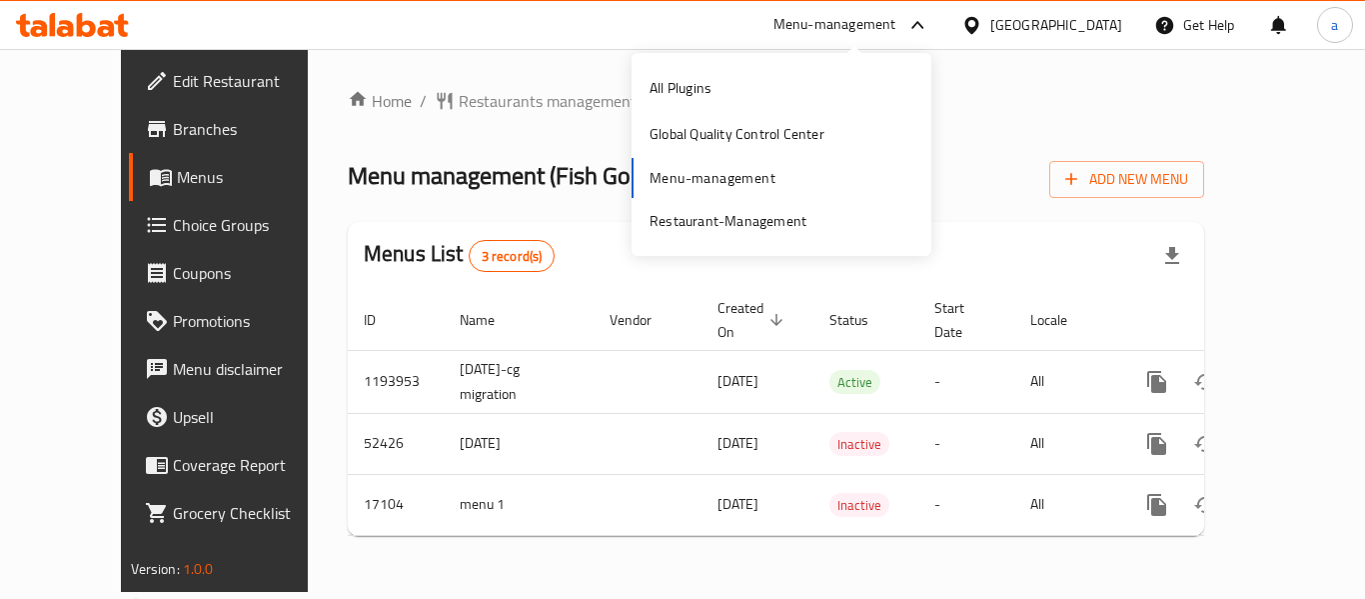
click at [847, 25] on div "Menu-management" at bounding box center [834, 25] width 123 height 24
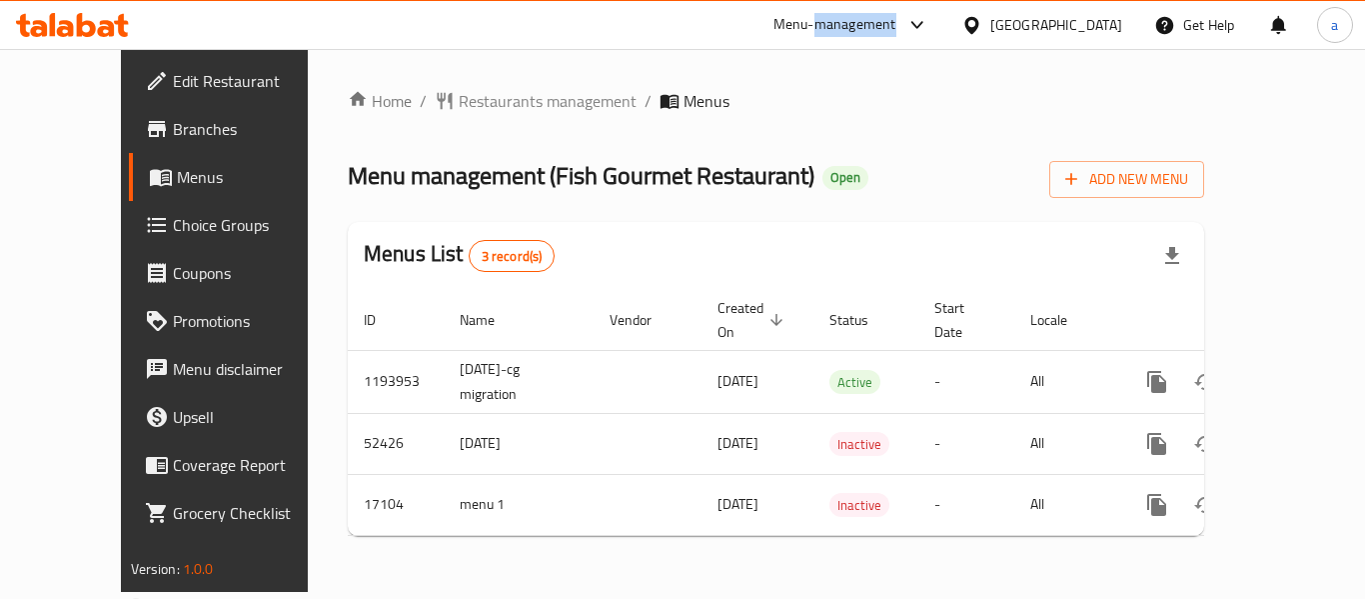
click at [847, 25] on div "Menu-management" at bounding box center [834, 25] width 123 height 24
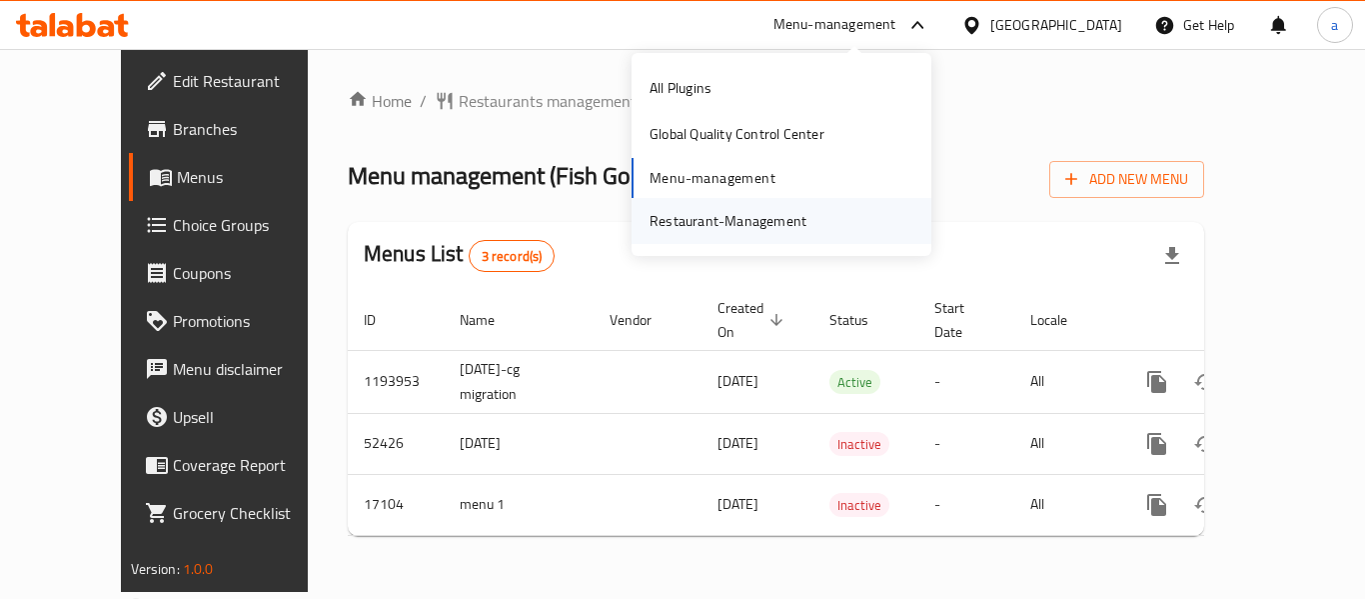
click at [726, 226] on div "Restaurant-Management" at bounding box center [728, 221] width 157 height 22
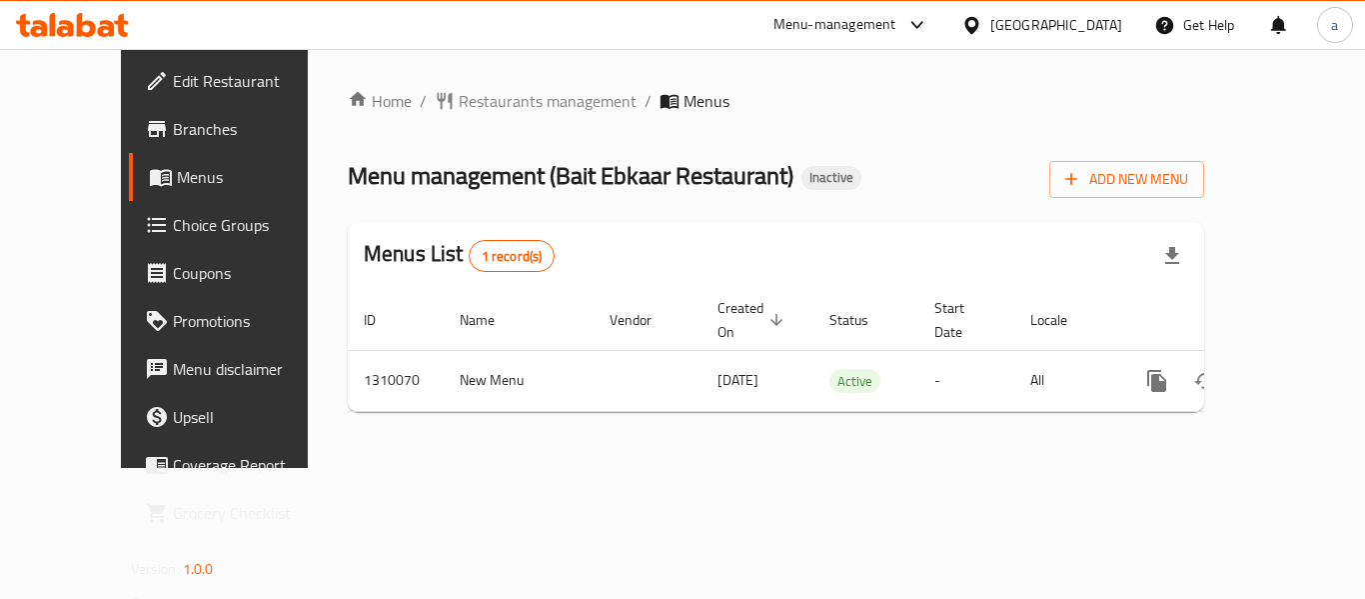
click at [1047, 31] on div "[GEOGRAPHIC_DATA]" at bounding box center [1056, 25] width 132 height 22
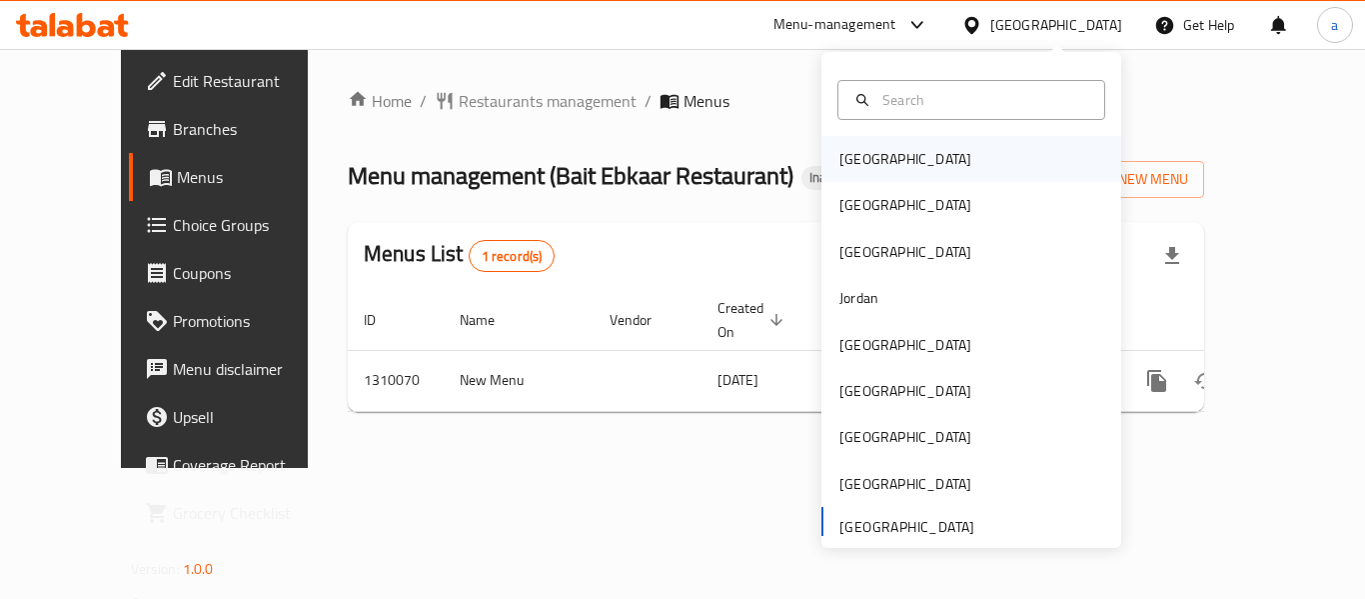
click at [932, 141] on div "Bahrain" at bounding box center [971, 159] width 300 height 46
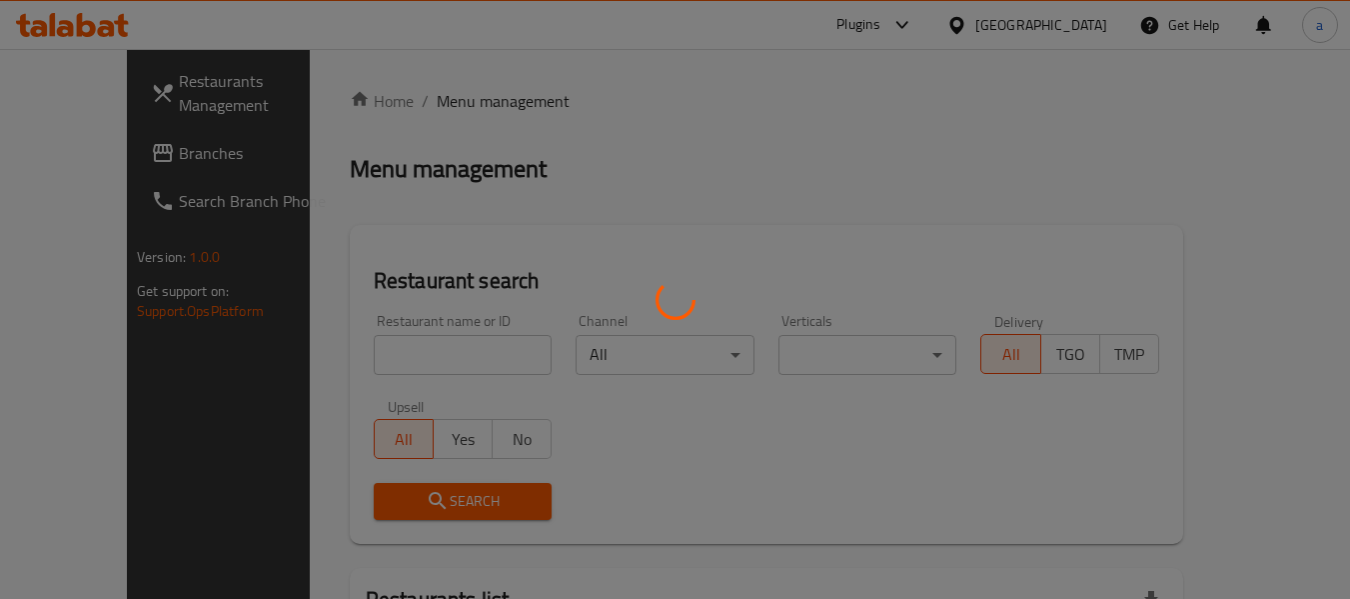
click at [95, 146] on div at bounding box center [675, 299] width 1350 height 599
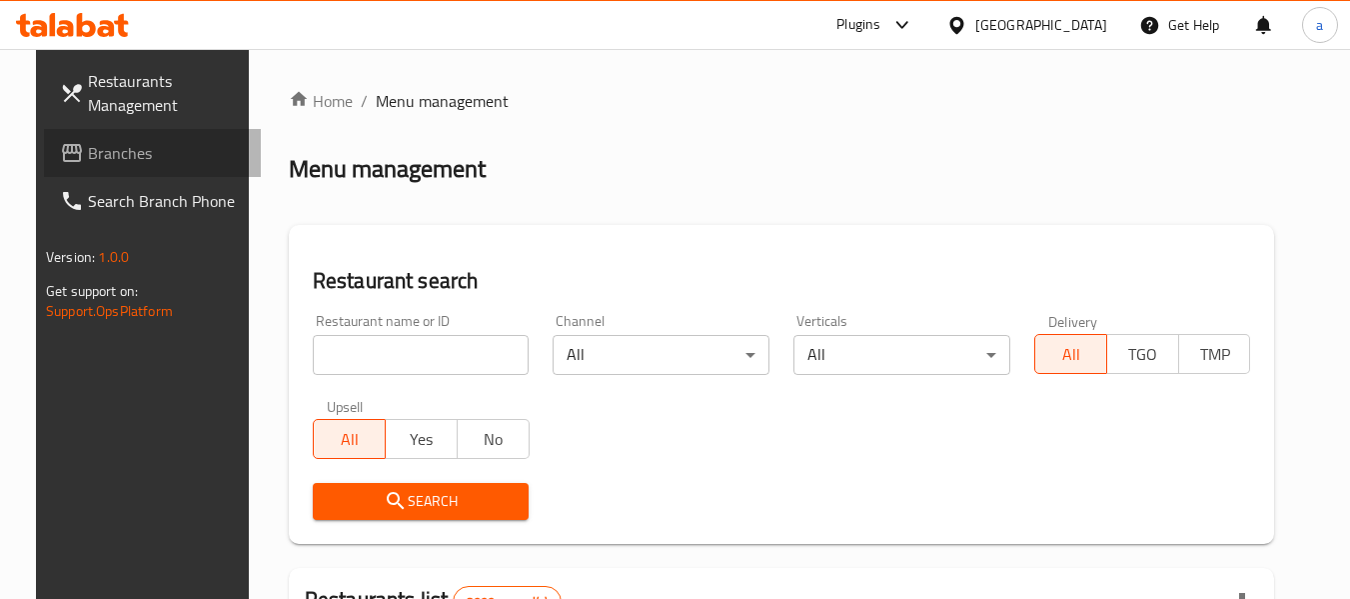
click at [96, 146] on span "Branches" at bounding box center [167, 153] width 158 height 24
